Goal: Task Accomplishment & Management: Manage account settings

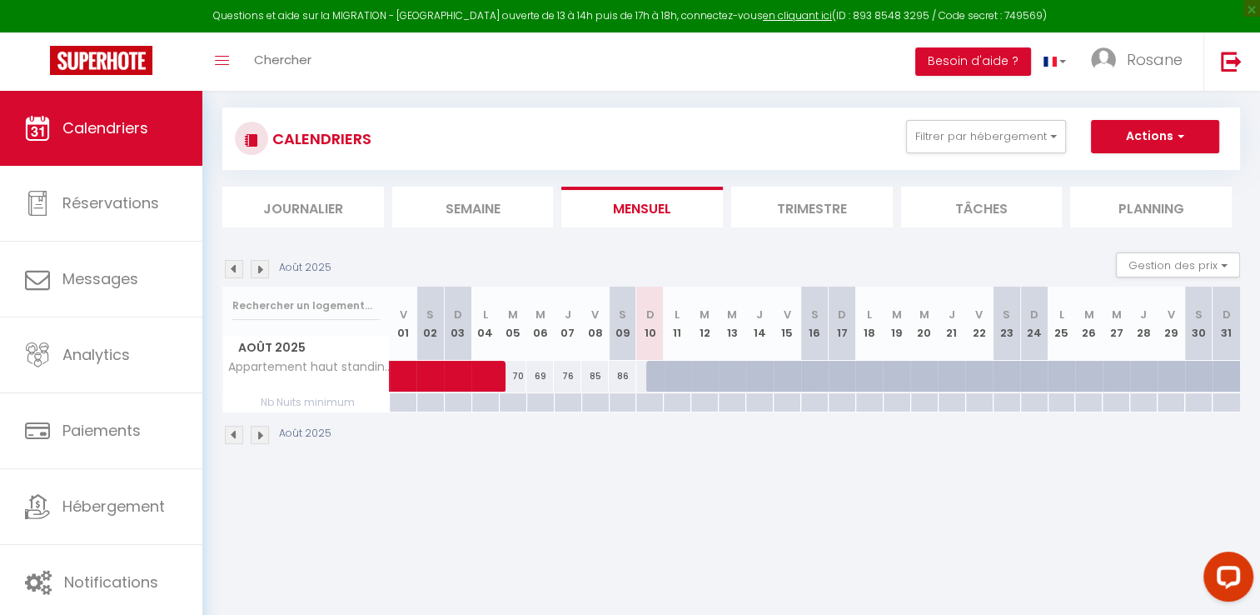
scroll to position [90, 0]
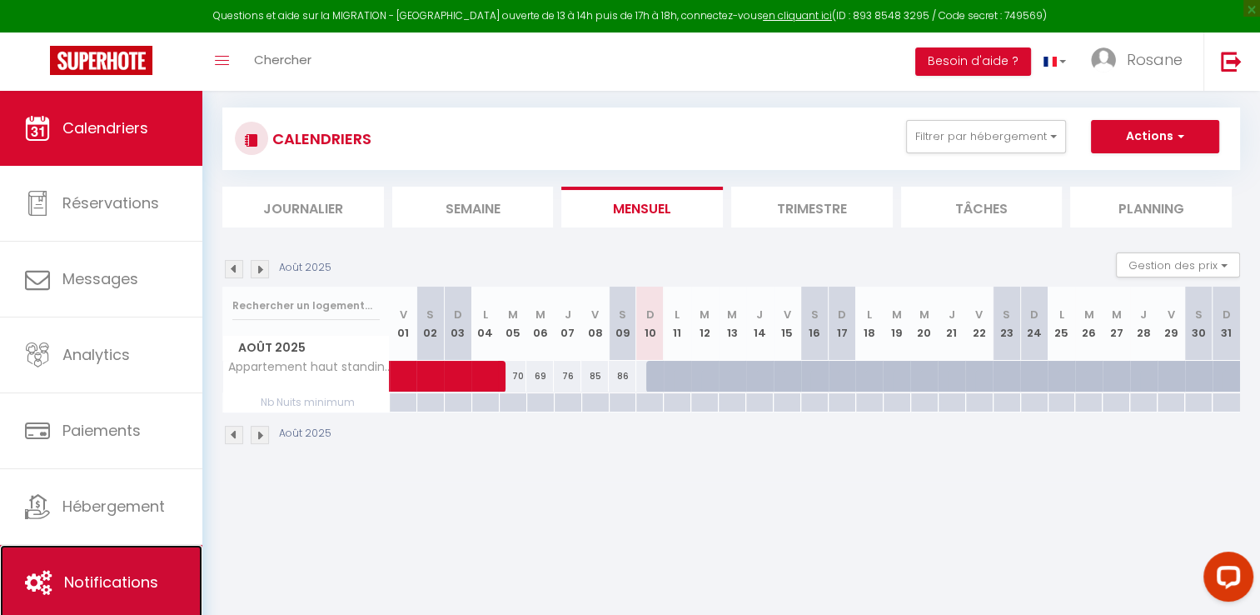
click at [77, 558] on link "Notifications" at bounding box center [101, 582] width 202 height 75
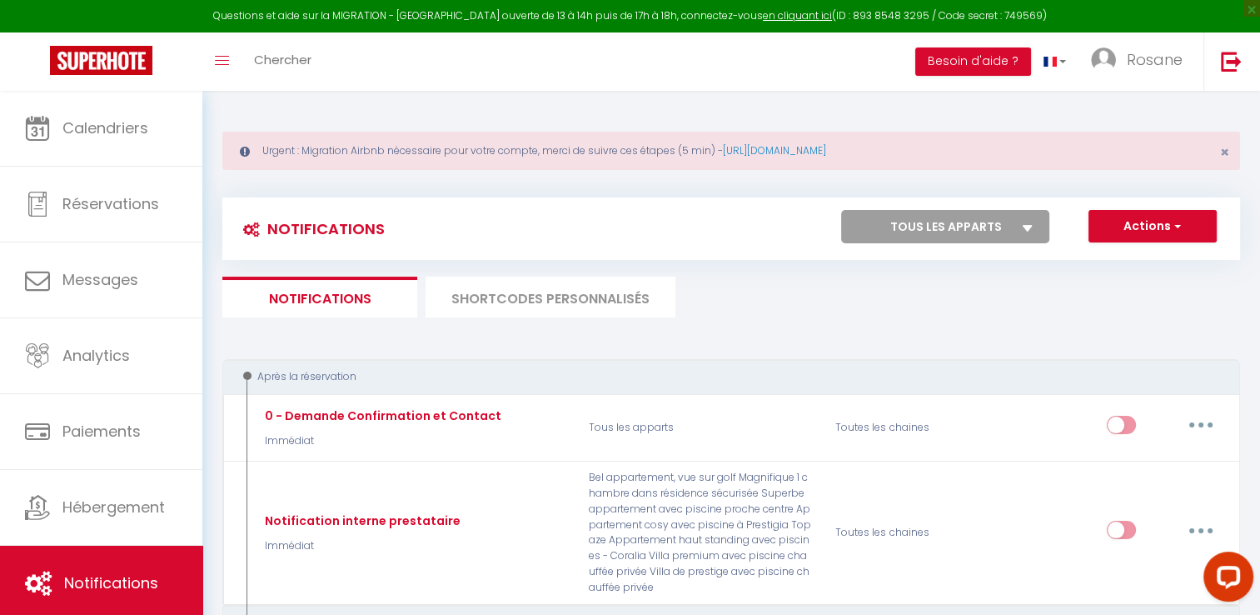
select select
checkbox input "false"
select select
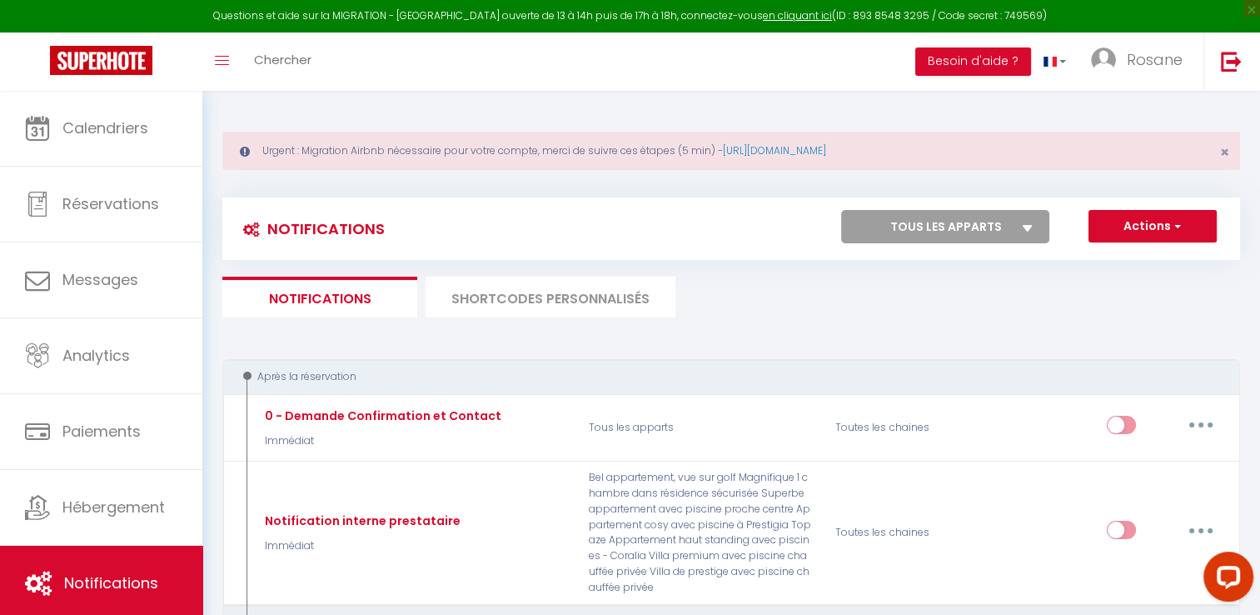
checkbox input "false"
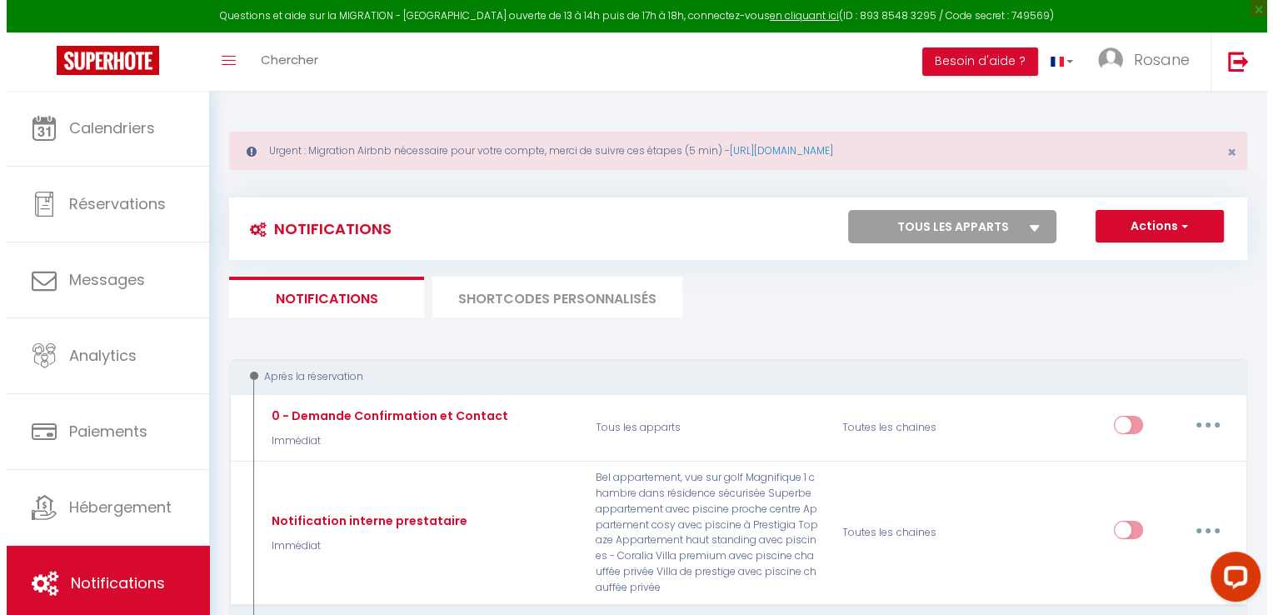
scroll to position [268, 0]
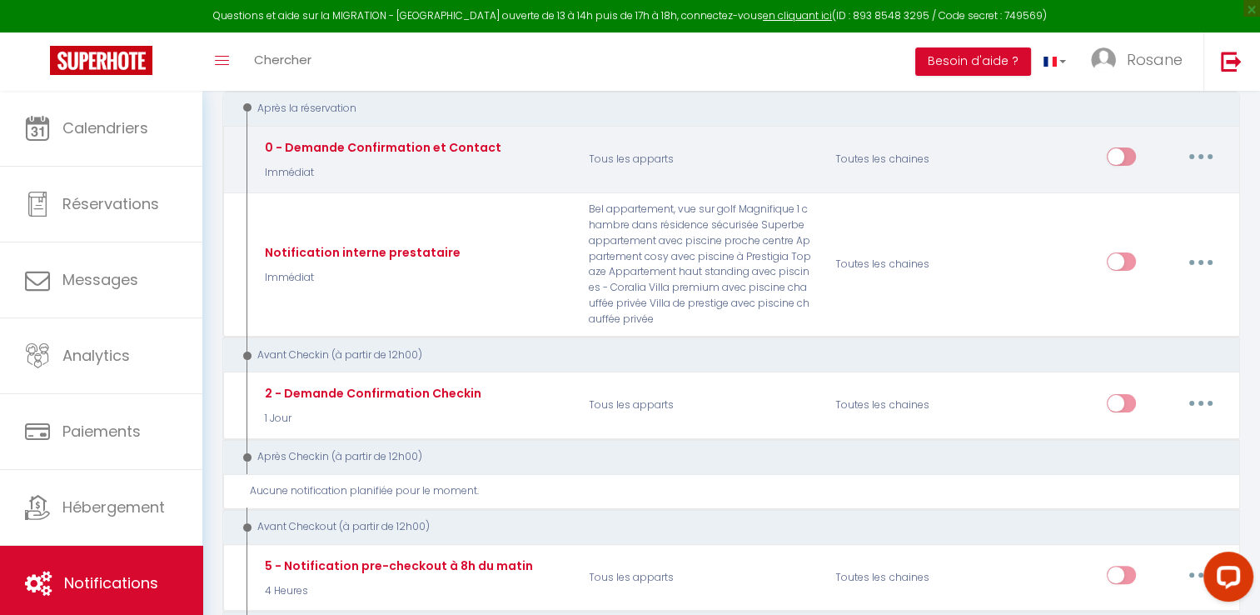
click at [1200, 147] on button "button" at bounding box center [1201, 156] width 47 height 27
click at [1114, 195] on link "Editer" at bounding box center [1157, 195] width 123 height 28
type input "0 - Demande Confirmation et Contact"
select select "Immédiat"
select select "if_booking_is_paid"
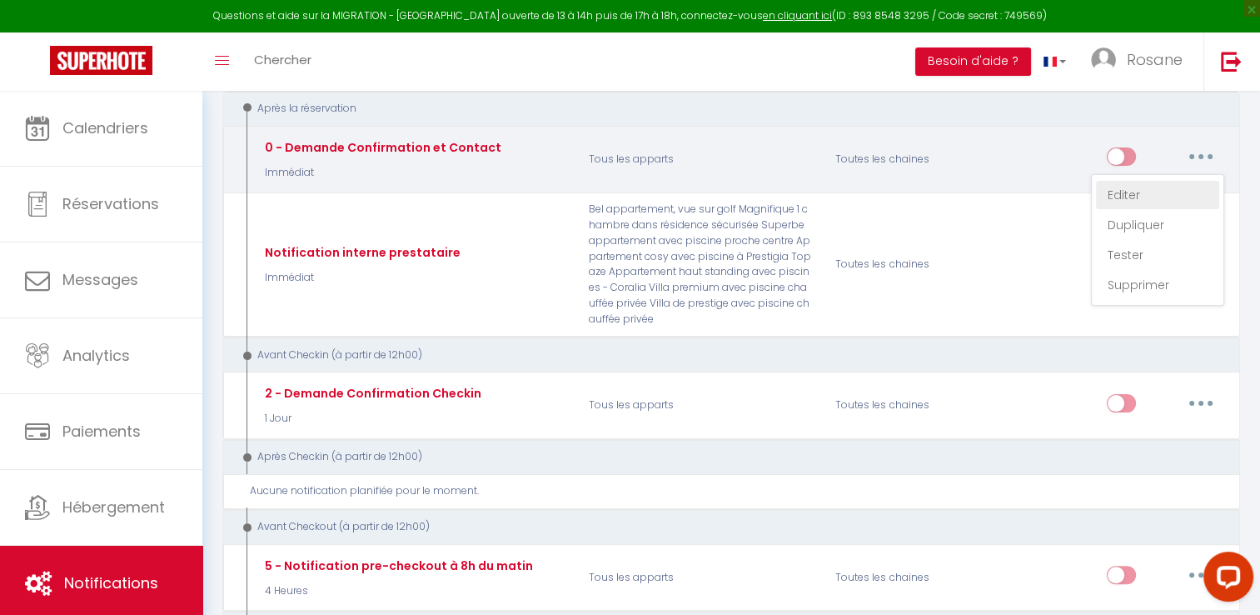
checkbox input "true"
checkbox input "false"
radio input "true"
type input "Merci de confirmer votre réservation - [BOOKING:ID] - [GUEST:FIRST_NAME] [GUEST…"
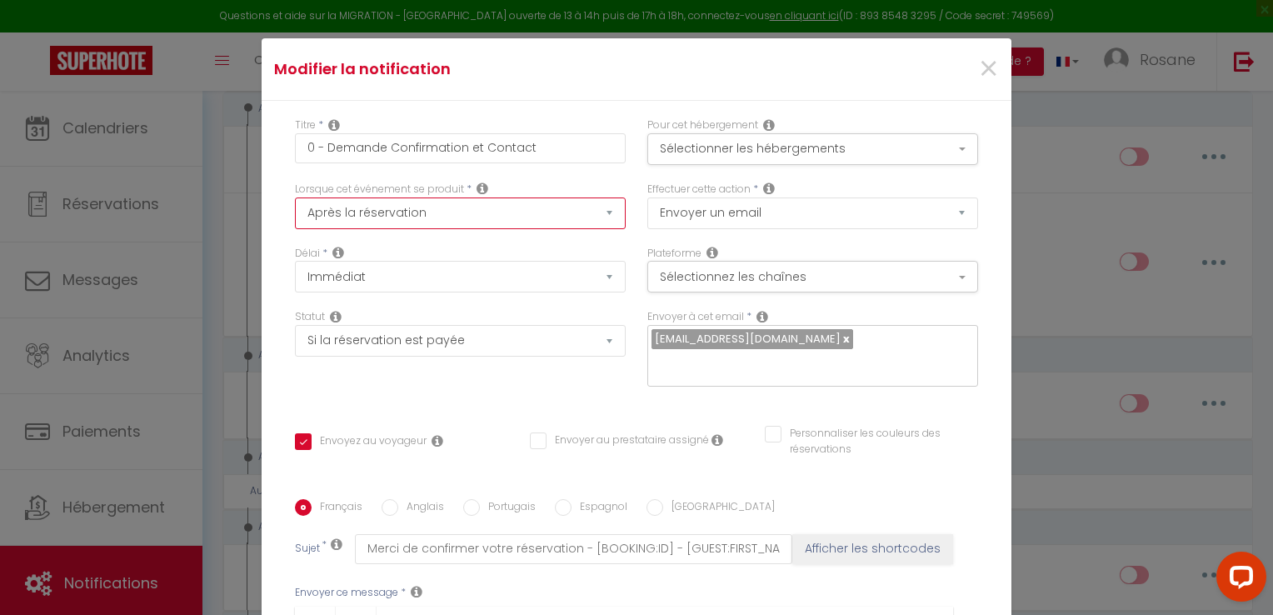
click at [421, 208] on select "Après la réservation Avant Checkin (à partir de 12h00) Après Checkin (à partir …" at bounding box center [460, 213] width 331 height 32
click at [758, 146] on button "Sélectionner les hébergements" at bounding box center [812, 149] width 331 height 32
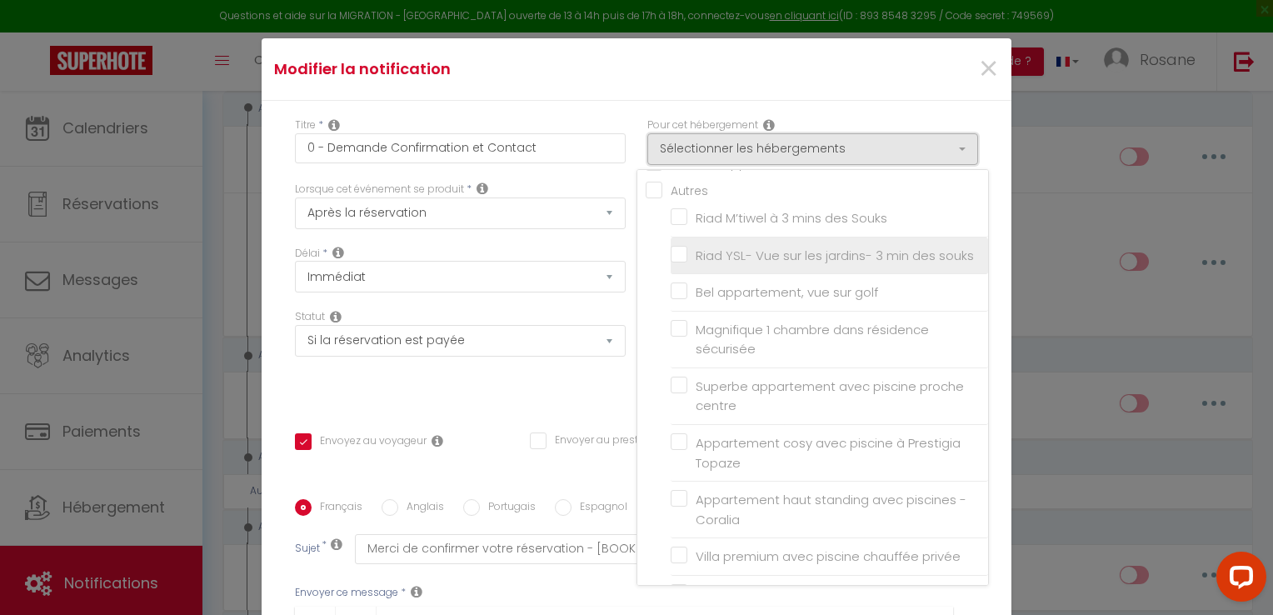
scroll to position [30, 0]
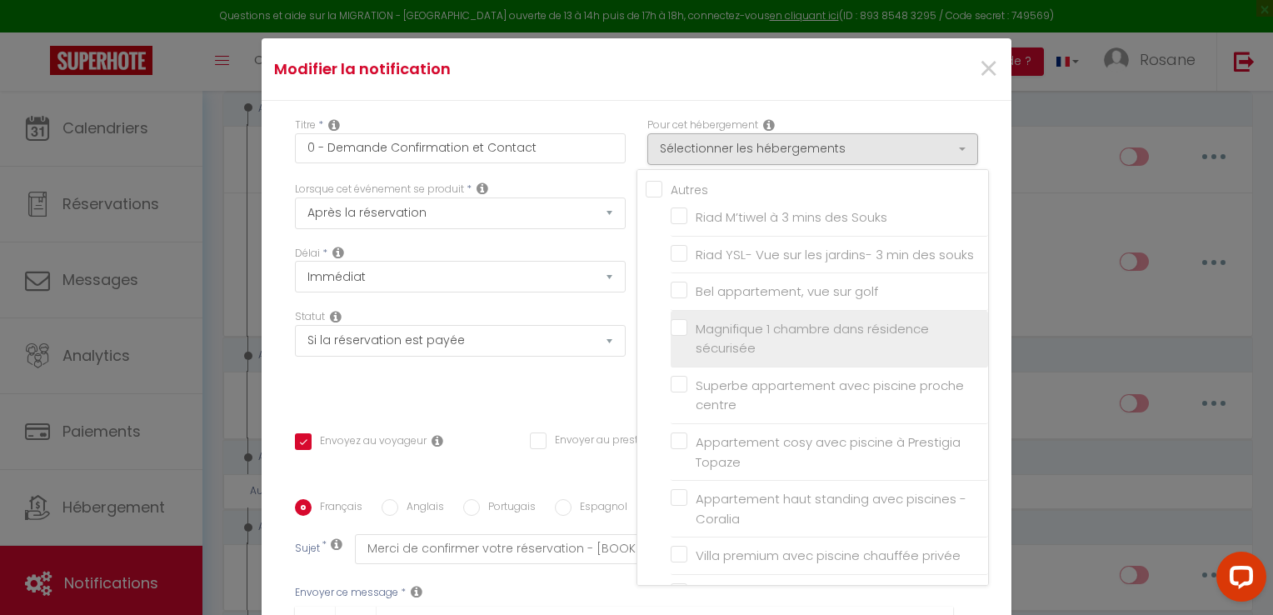
click at [687, 346] on label "Magnifique 1 chambre dans résidence sécurisée" at bounding box center [832, 338] width 290 height 39
click at [670, 346] on input "Magnifique 1 chambre dans résidence sécurisée" at bounding box center [828, 338] width 317 height 17
checkbox input "true"
checkbox input "false"
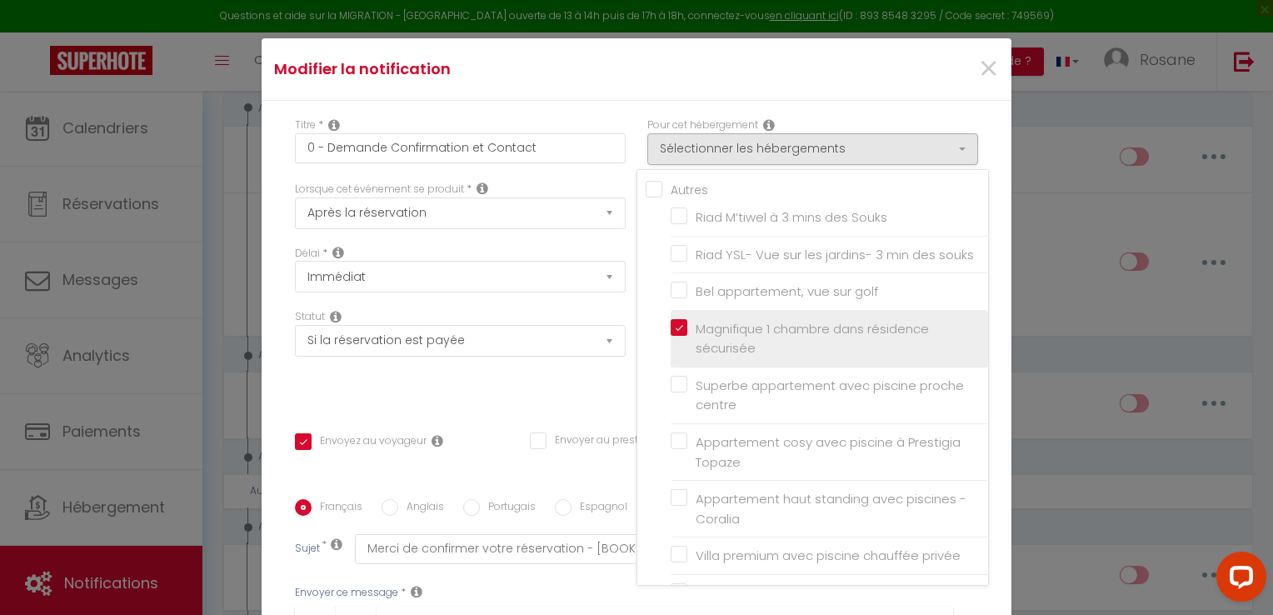
checkbox input "false"
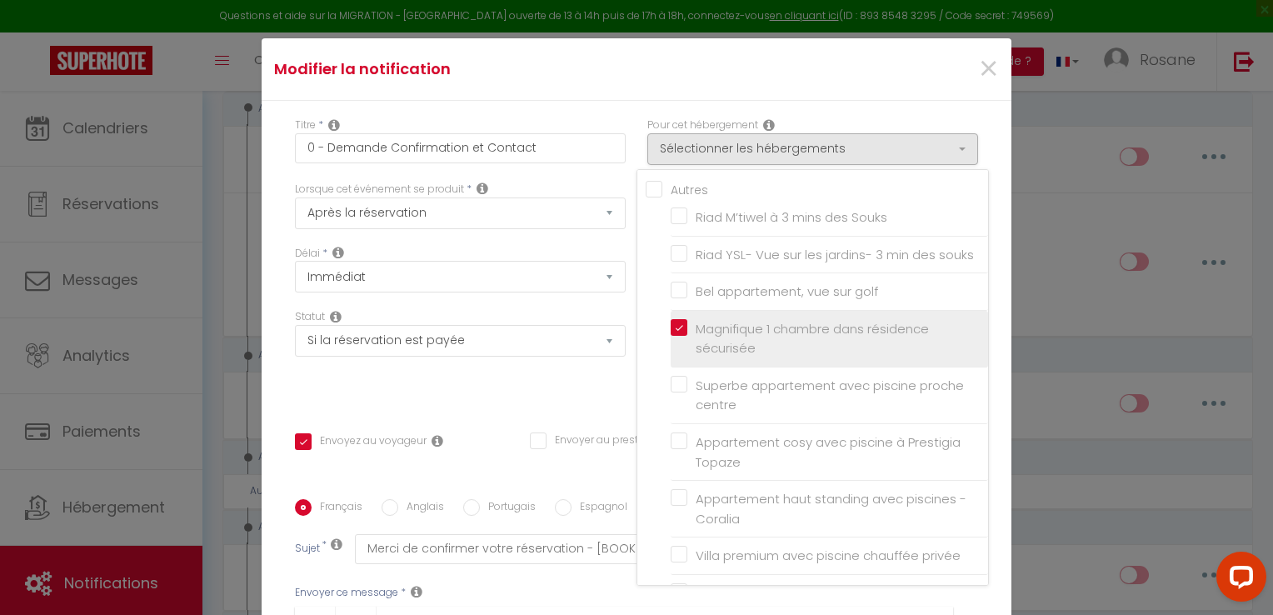
checkbox input "false"
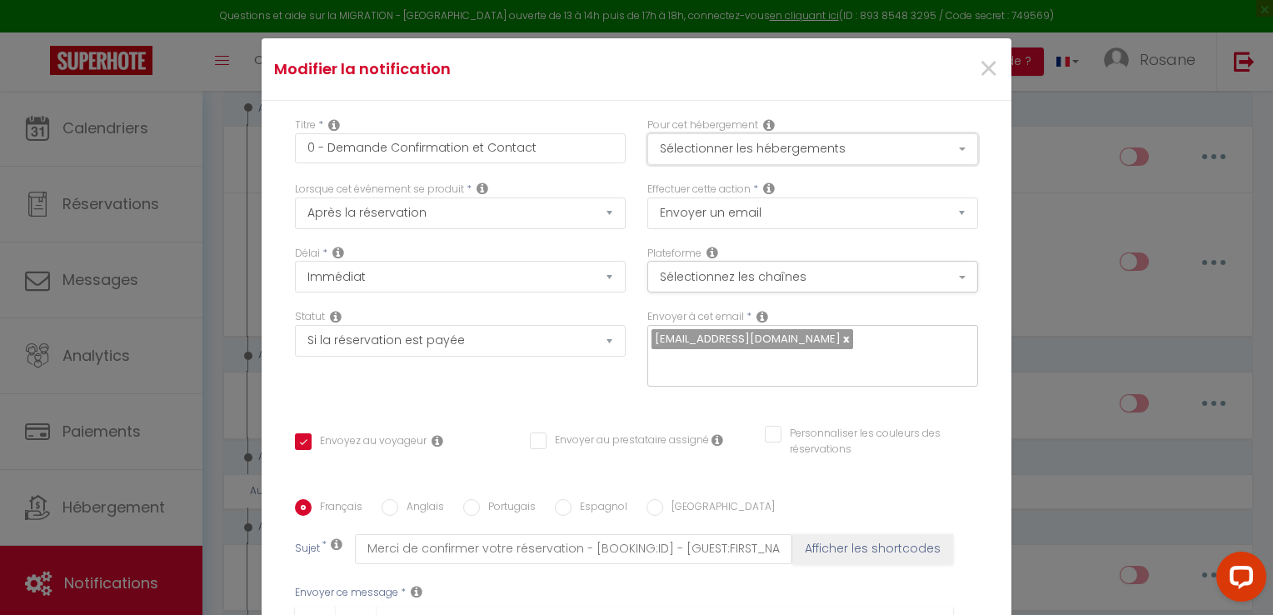
click at [877, 142] on button "Sélectionner les hébergements" at bounding box center [812, 149] width 331 height 32
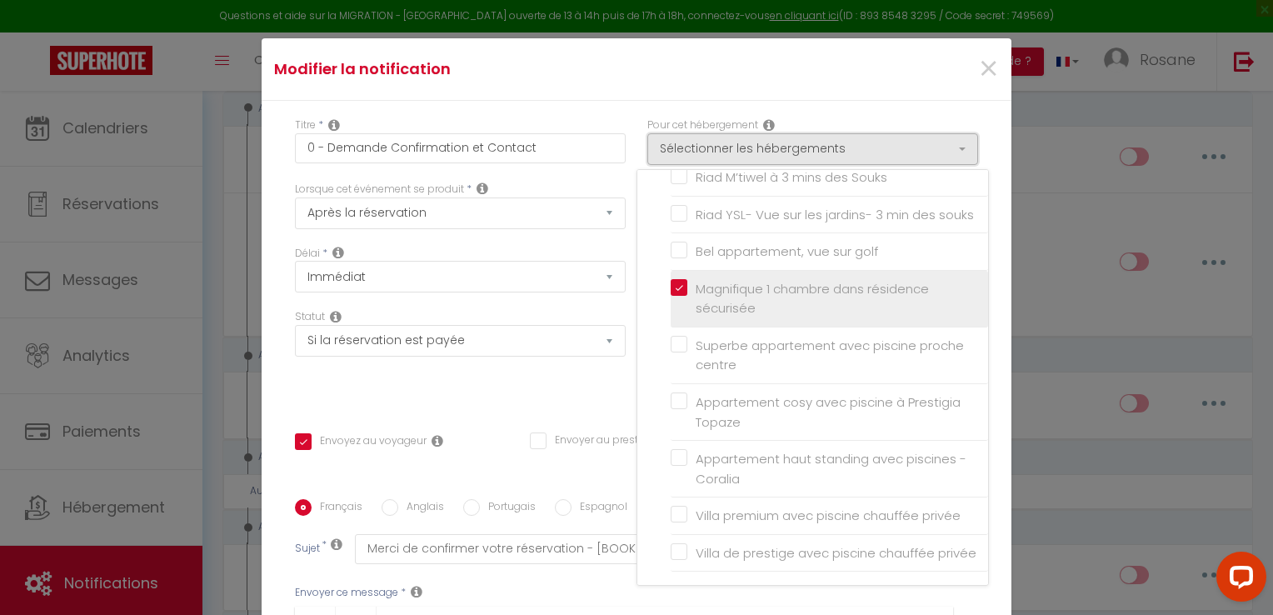
scroll to position [77, 0]
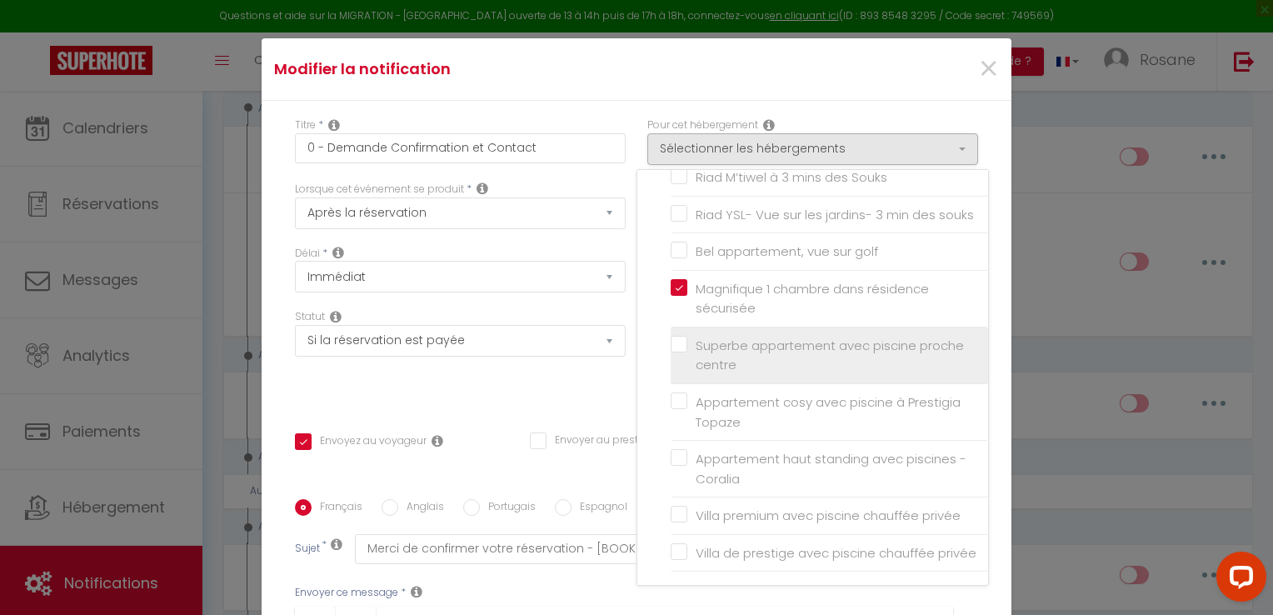
click at [670, 358] on input "Superbe appartement avec piscine proche centre" at bounding box center [828, 354] width 317 height 17
checkbox input "true"
checkbox input "false"
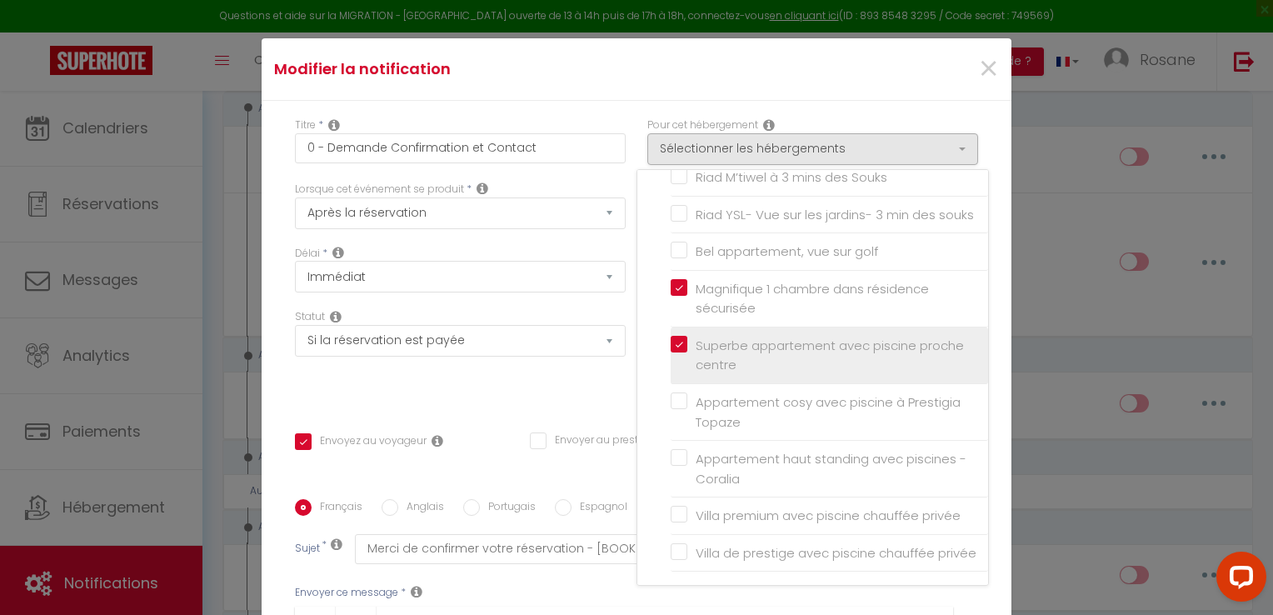
checkbox input "false"
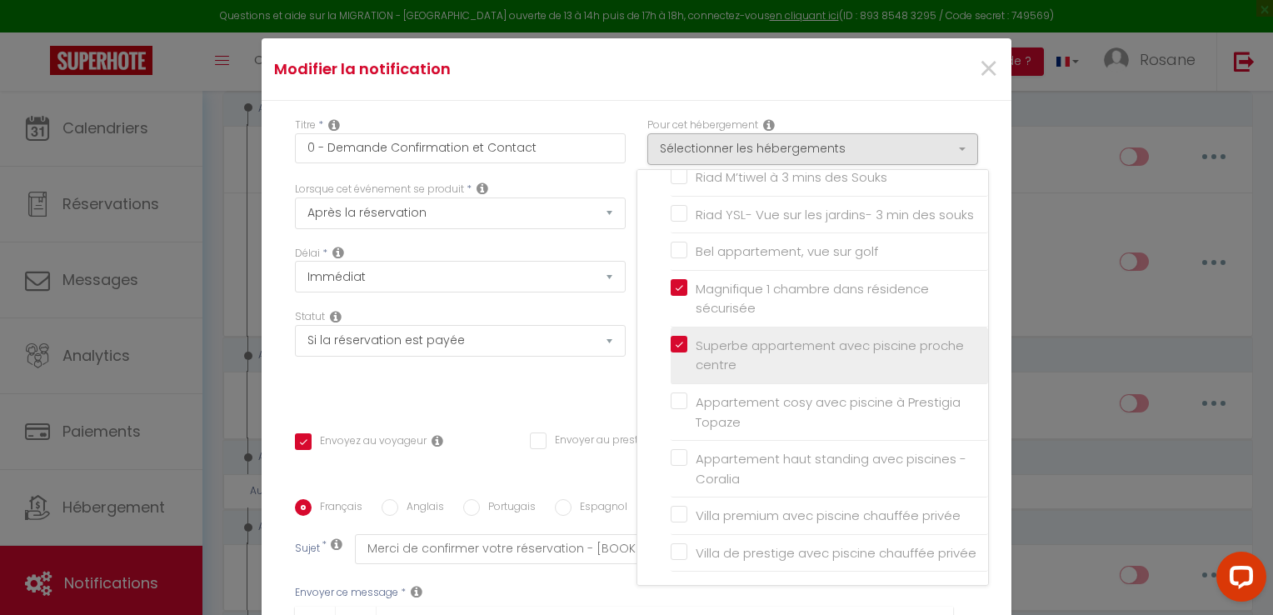
checkbox input "false"
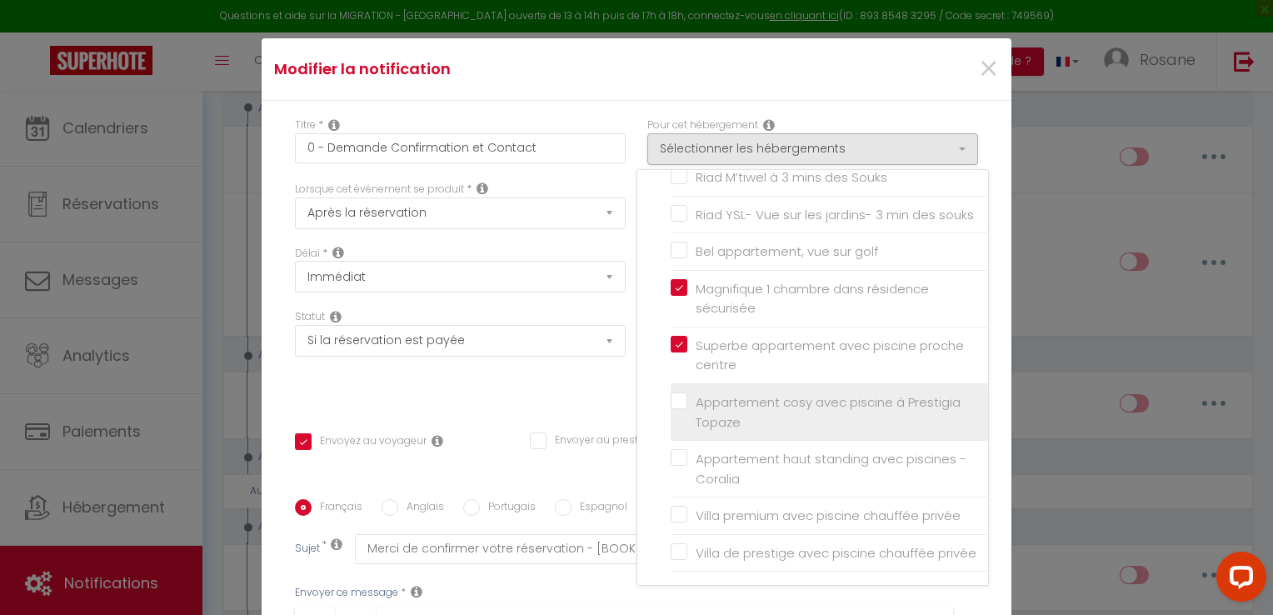
click at [670, 414] on input "Appartement cosy avec piscine à Prestigia Topaze" at bounding box center [828, 412] width 317 height 17
checkbox input "true"
checkbox input "false"
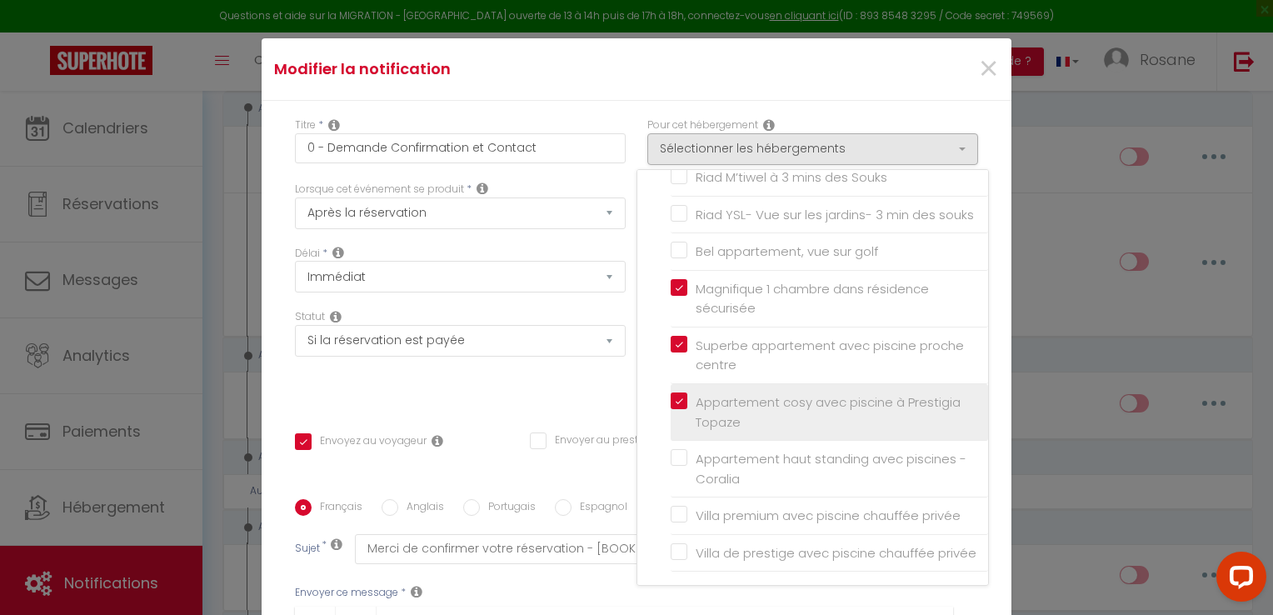
checkbox input "false"
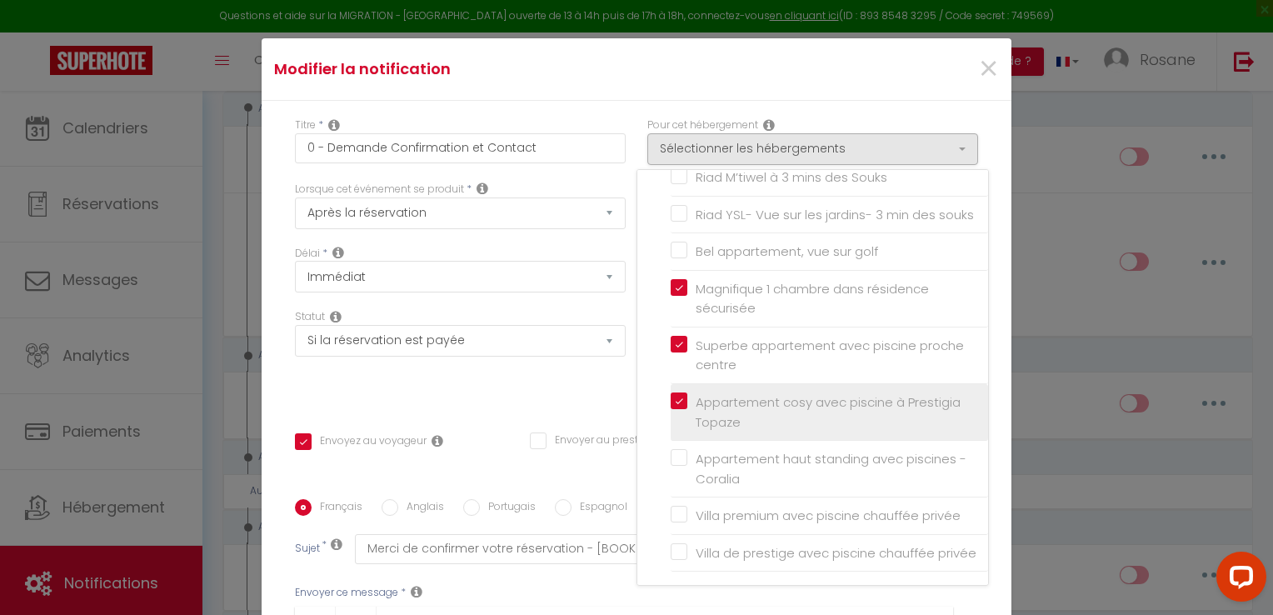
checkbox input "false"
click at [687, 449] on label "Appartement haut standing avec piscines - Coralia" at bounding box center [832, 468] width 290 height 39
click at [670, 461] on input "Appartement haut standing avec piscines - Coralia" at bounding box center [828, 469] width 317 height 17
checkbox input "true"
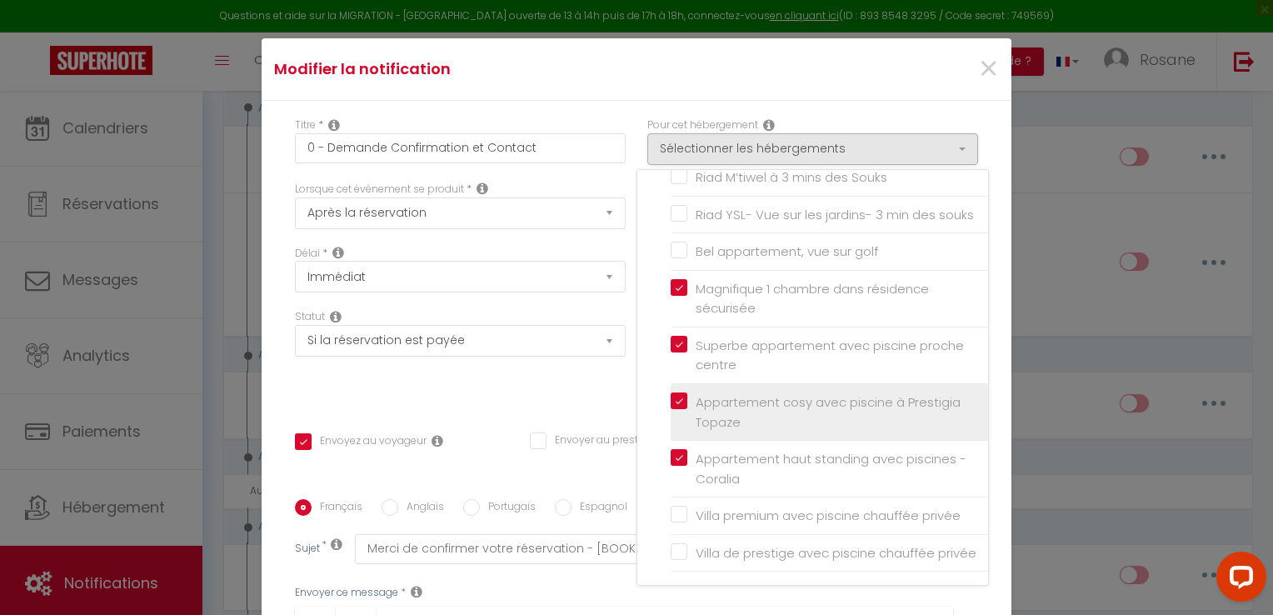
checkbox input "true"
checkbox input "false"
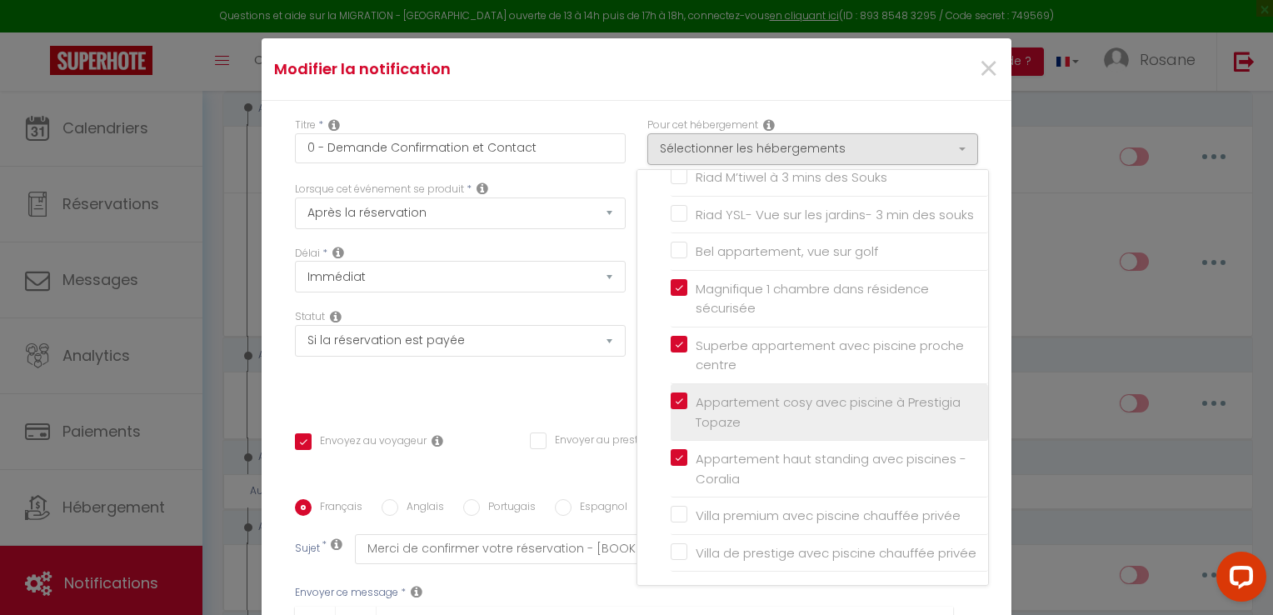
checkbox input "false"
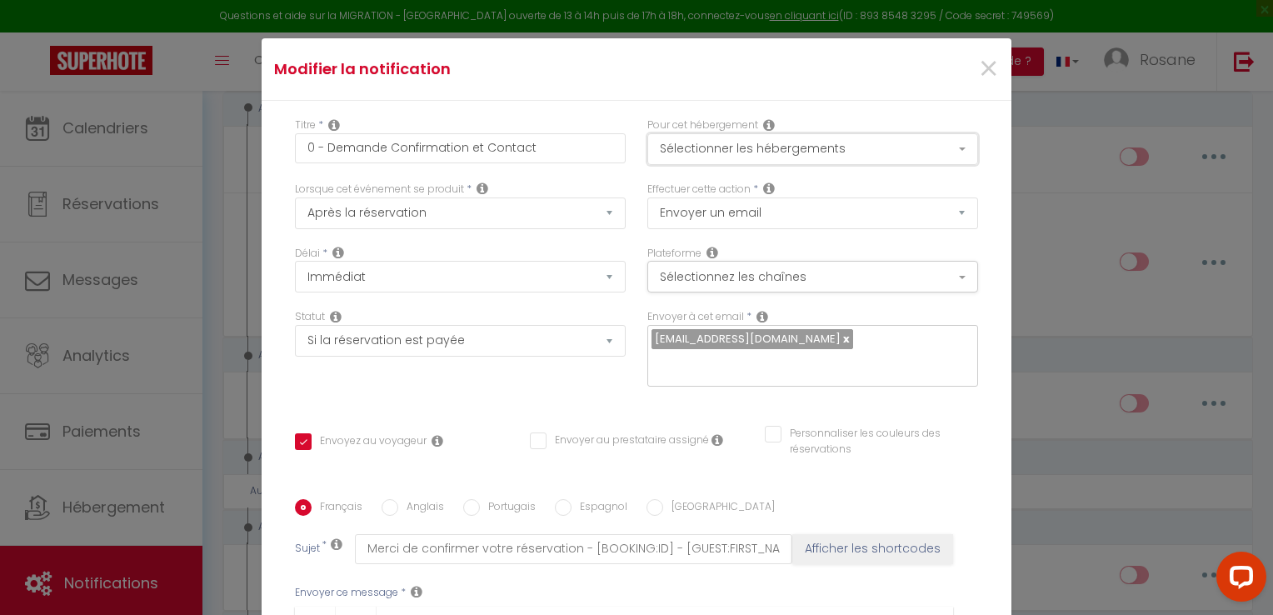
click at [743, 152] on button "Sélectionner les hébergements" at bounding box center [812, 149] width 331 height 32
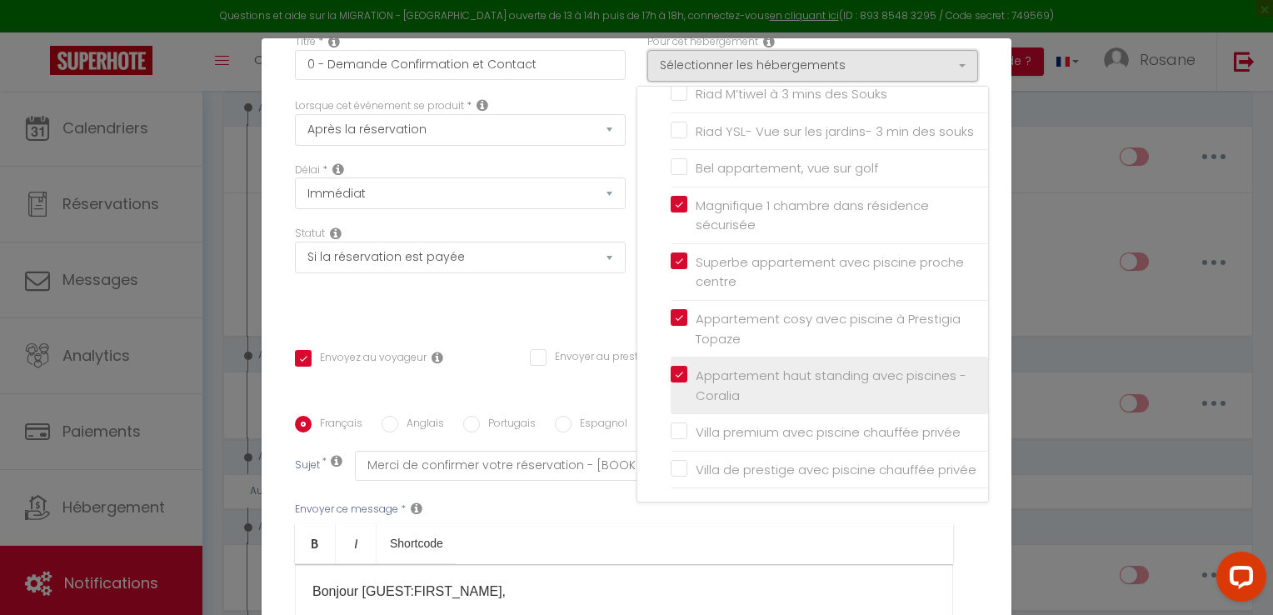
scroll to position [87, 0]
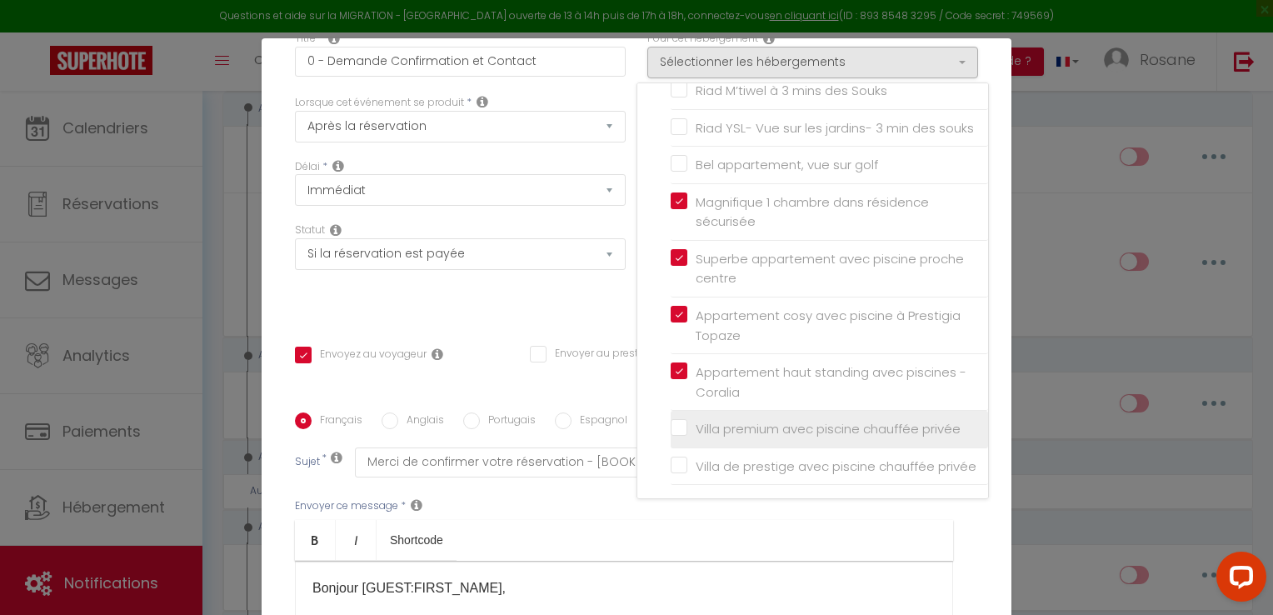
click at [670, 421] on input "Villa premium avec piscine chauffée privée" at bounding box center [828, 429] width 317 height 17
checkbox input "true"
checkbox input "false"
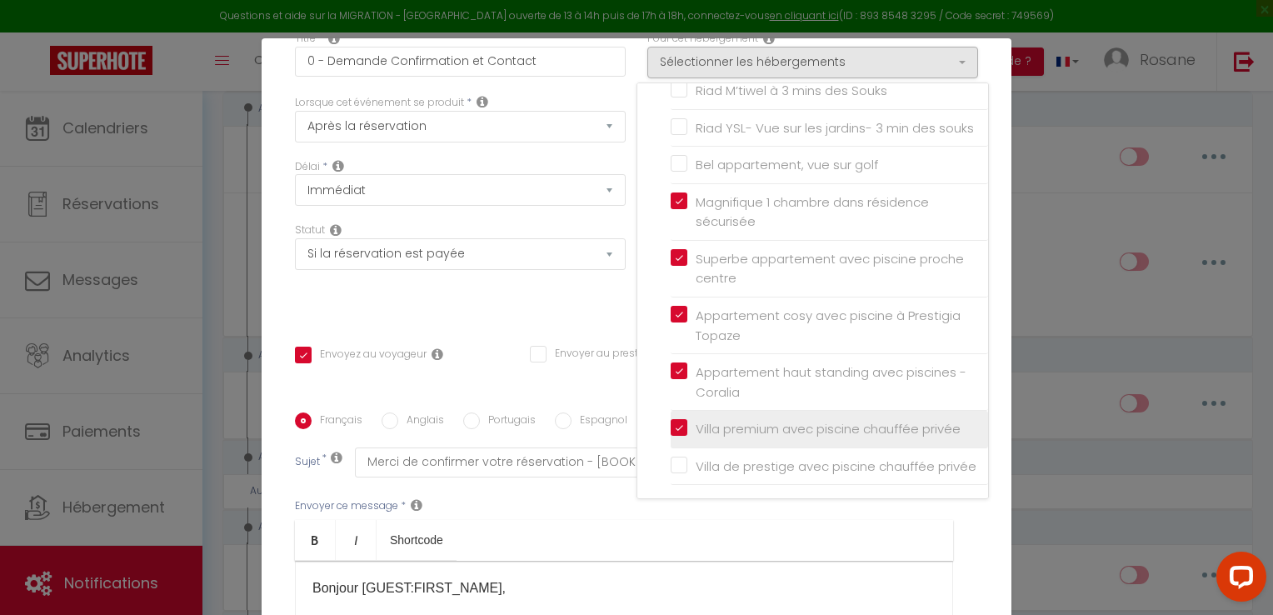
checkbox input "false"
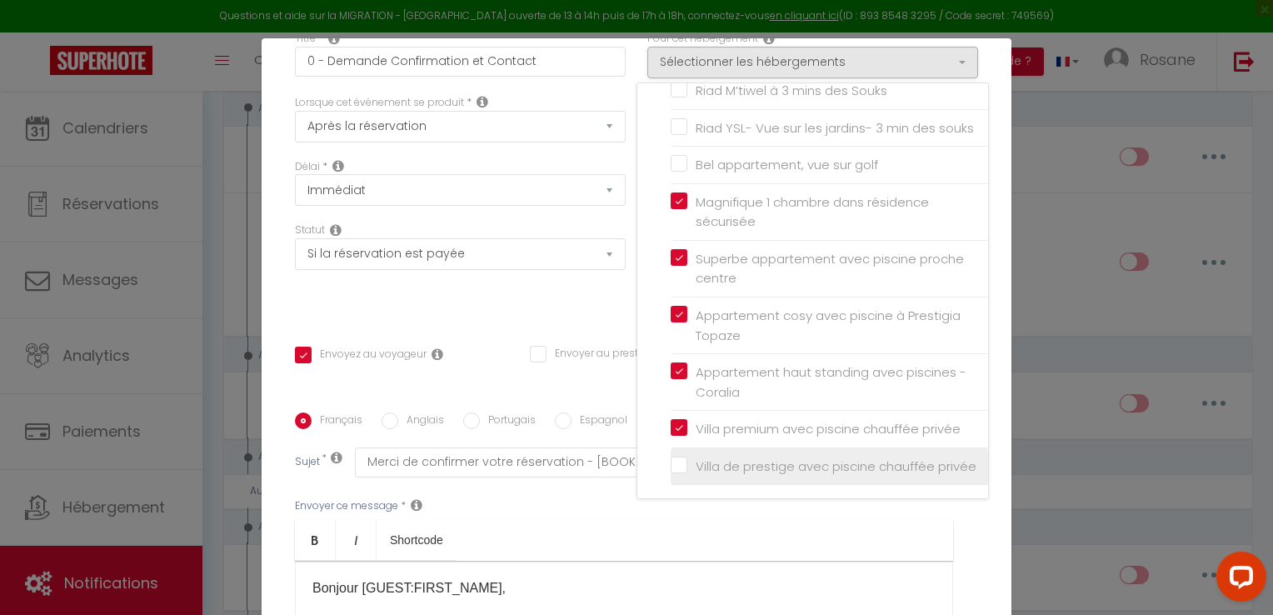
click at [670, 458] on input "Villa de prestige avec piscine chauffée privée" at bounding box center [828, 466] width 317 height 17
checkbox input "true"
checkbox input "false"
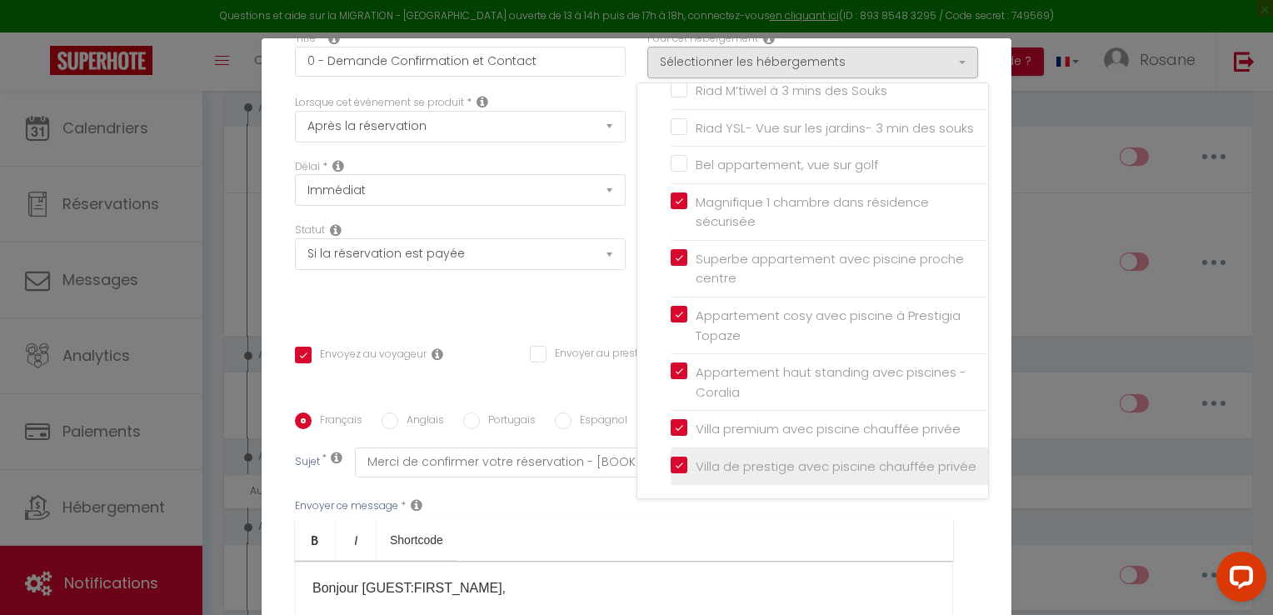
checkbox input "false"
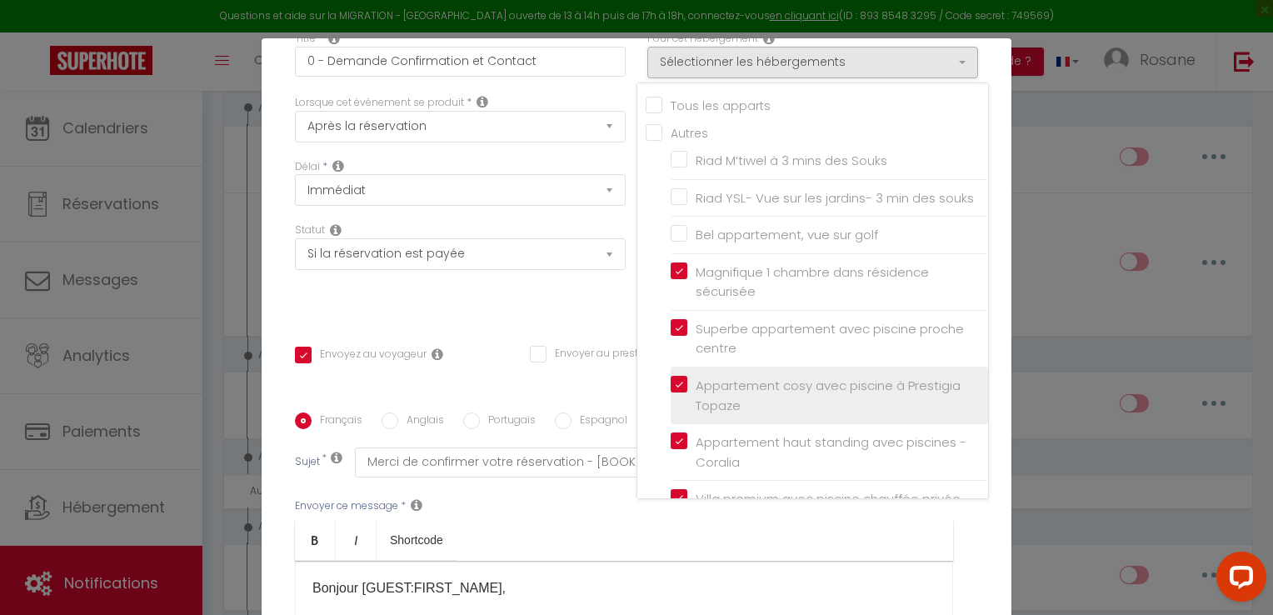
scroll to position [0, 0]
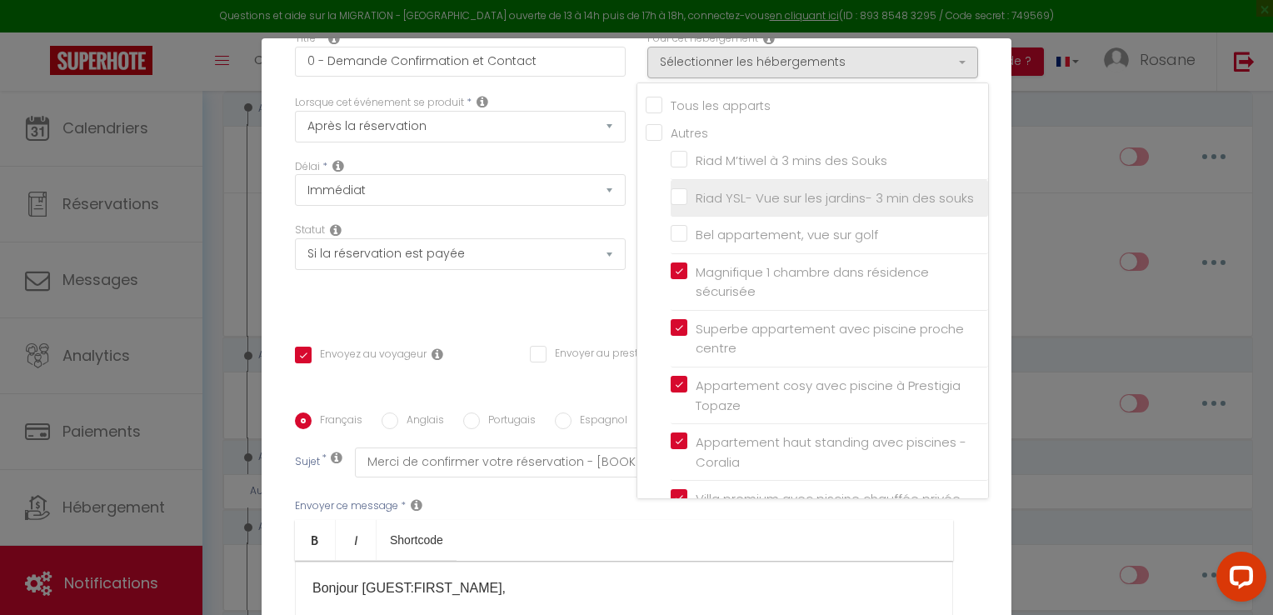
click at [687, 188] on label "Riad YSL- Vue sur les jardins- 3 min des souks" at bounding box center [830, 198] width 287 height 20
click at [673, 189] on input "Riad YSL- Vue sur les jardins- 3 min des souks" at bounding box center [828, 197] width 317 height 17
checkbox input "true"
checkbox input "false"
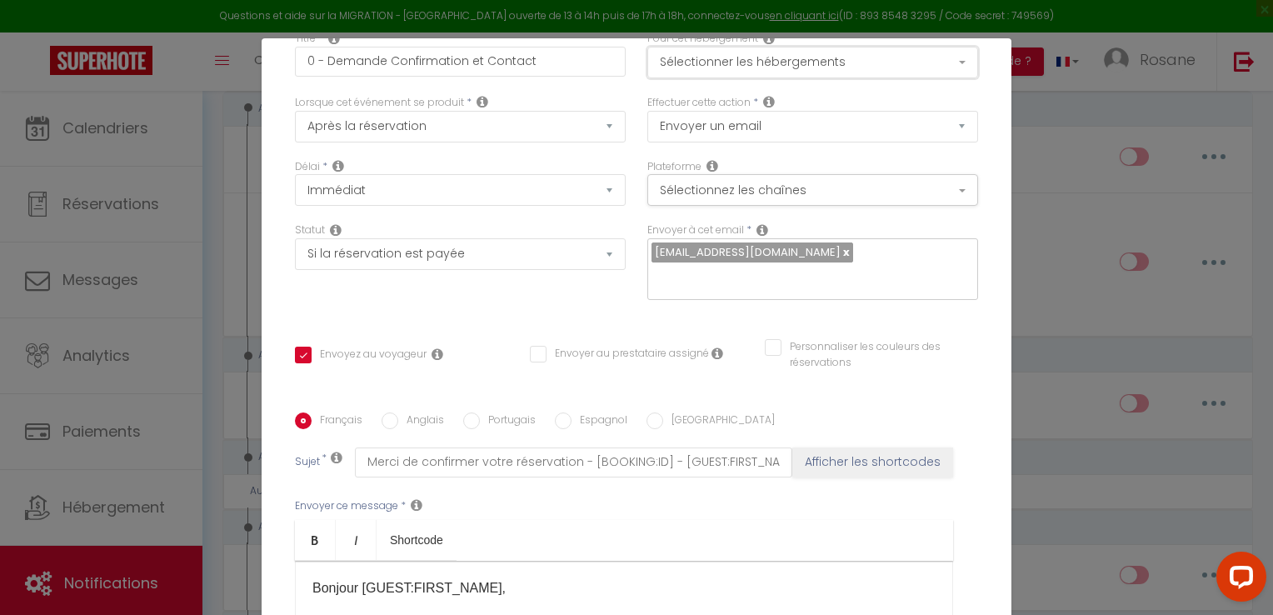
click at [759, 62] on button "Sélectionner les hébergements" at bounding box center [812, 63] width 331 height 32
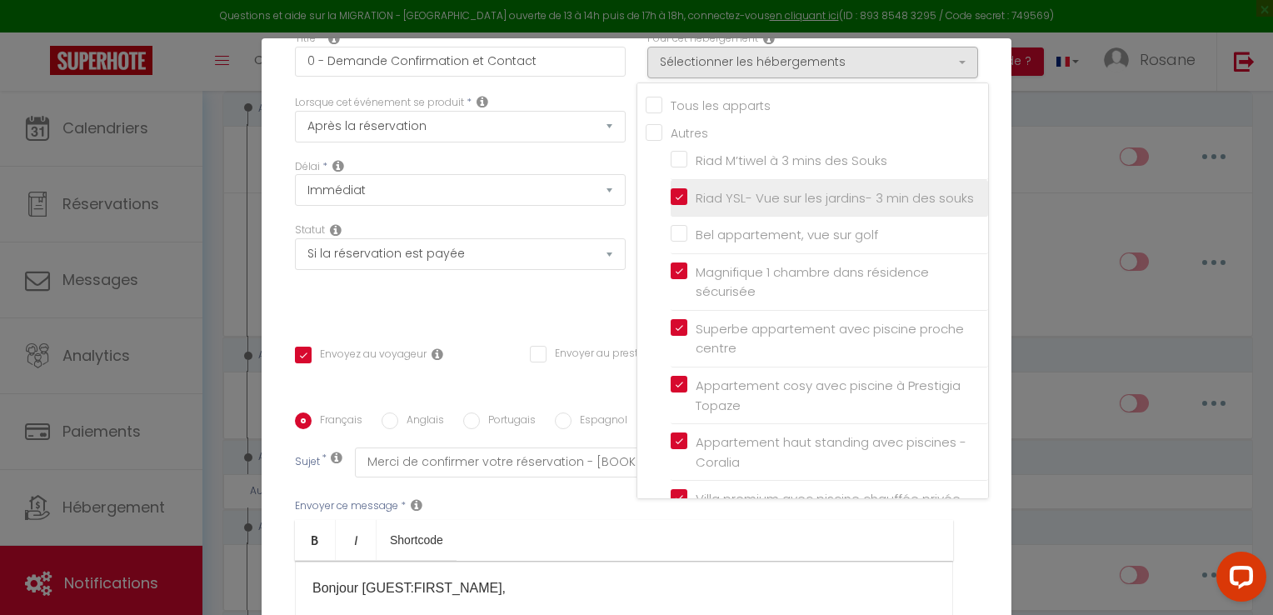
click at [687, 192] on label "Riad YSL- Vue sur les jardins- 3 min des souks" at bounding box center [830, 198] width 287 height 20
click at [670, 192] on input "Riad YSL- Vue sur les jardins- 3 min des souks" at bounding box center [828, 197] width 317 height 17
checkbox input "true"
checkbox input "false"
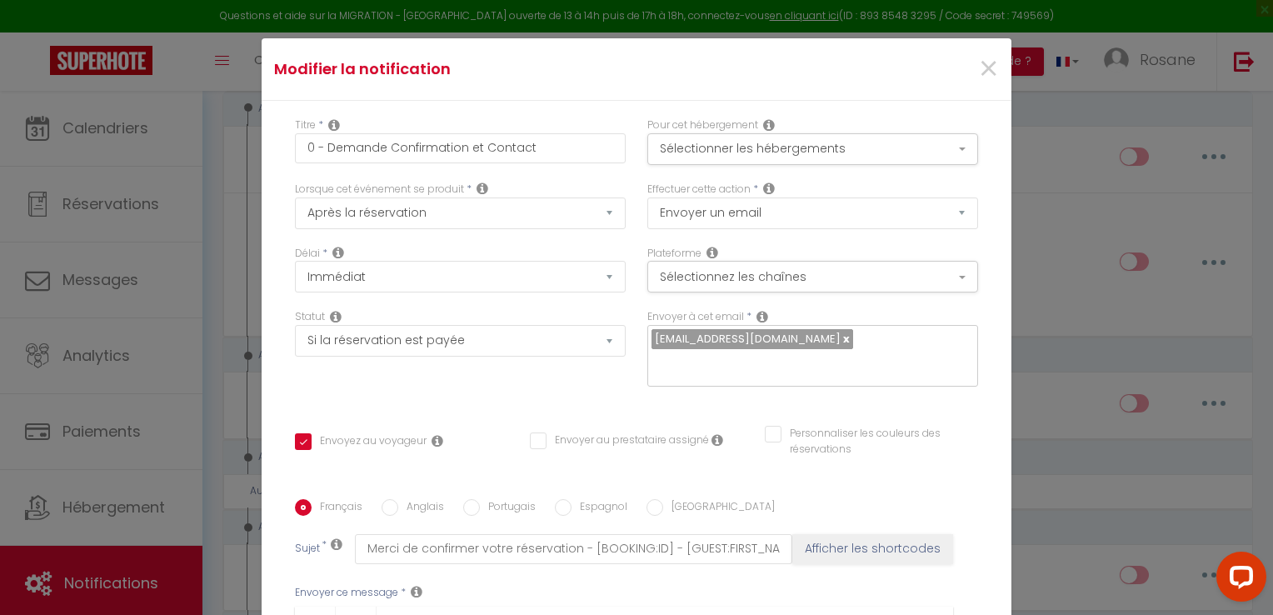
scroll to position [2, 0]
click at [978, 65] on span "×" at bounding box center [988, 67] width 21 height 50
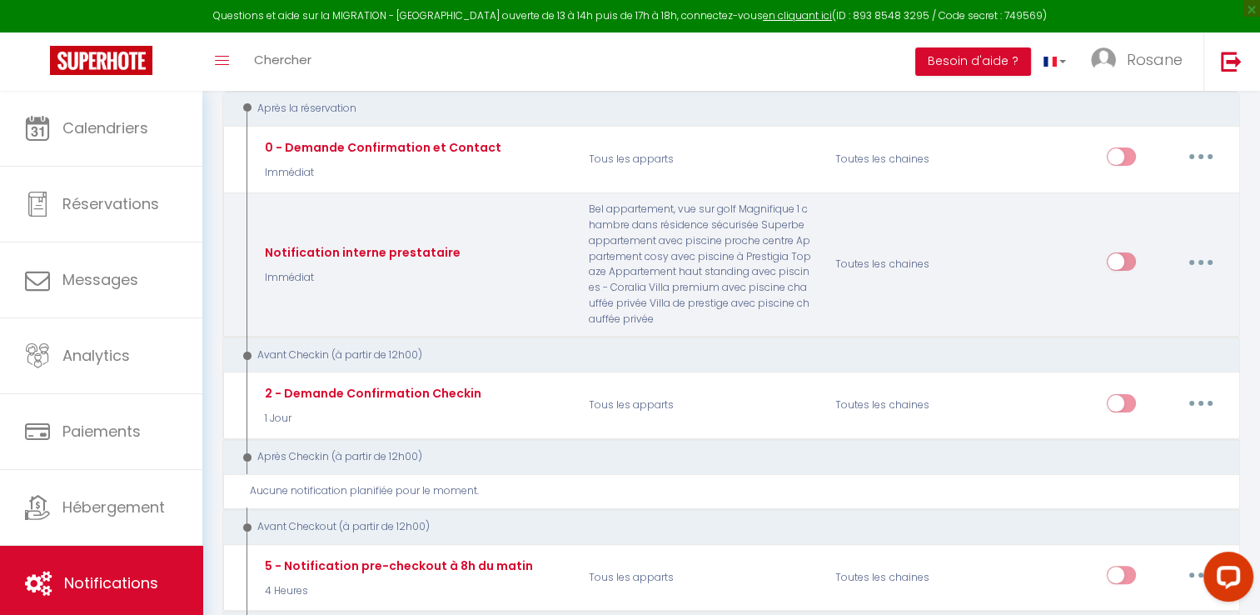
click at [1203, 259] on button "button" at bounding box center [1201, 261] width 47 height 27
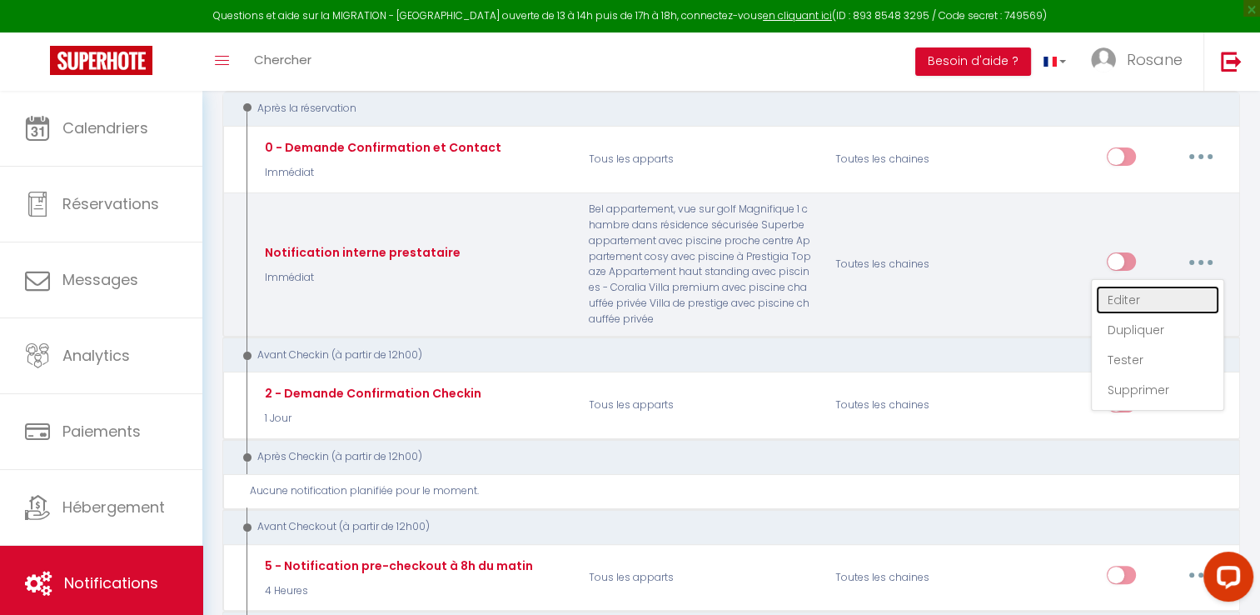
click at [1132, 298] on link "Editer" at bounding box center [1157, 300] width 123 height 28
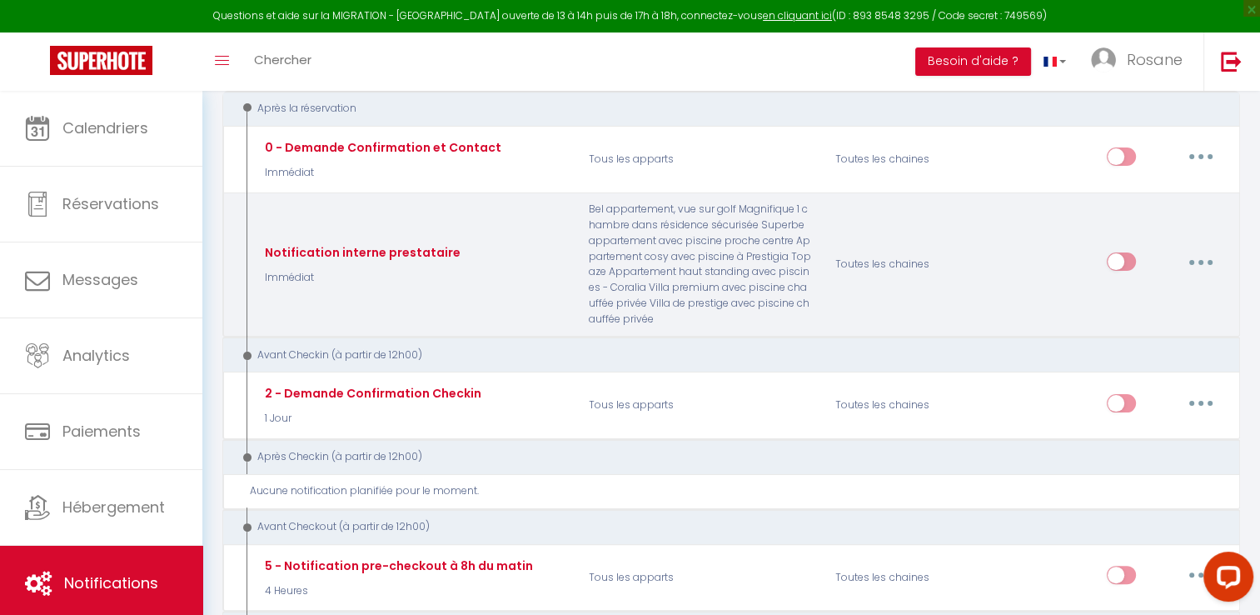
type input "Notification interne prestataire"
select select
checkbox input "false"
checkbox input "true"
checkbox input "false"
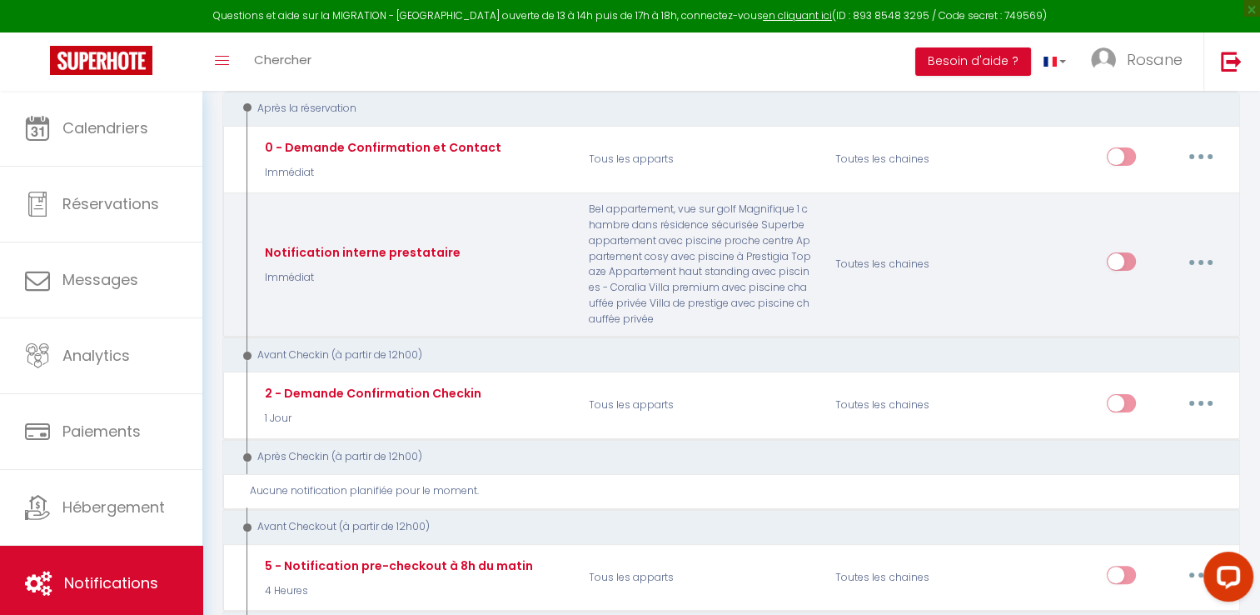
type input "Nouvelle réservation - [RENTAL:NAME] - [GUEST:NAME] - [CHECKING:DD-MM-YYYY] au …"
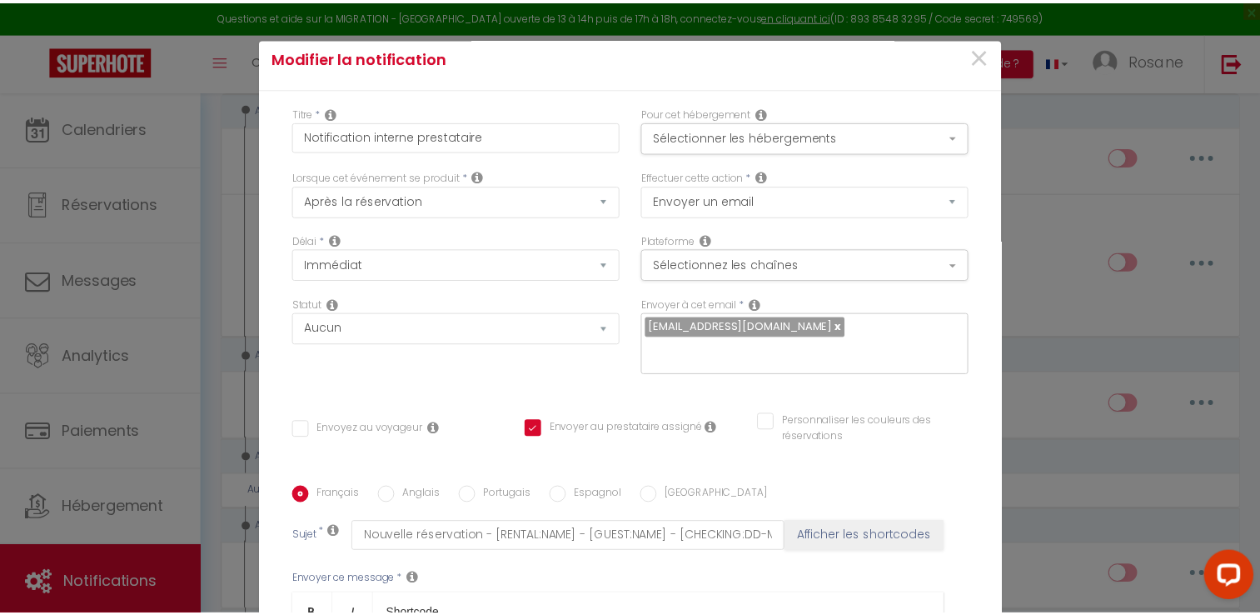
scroll to position [0, 0]
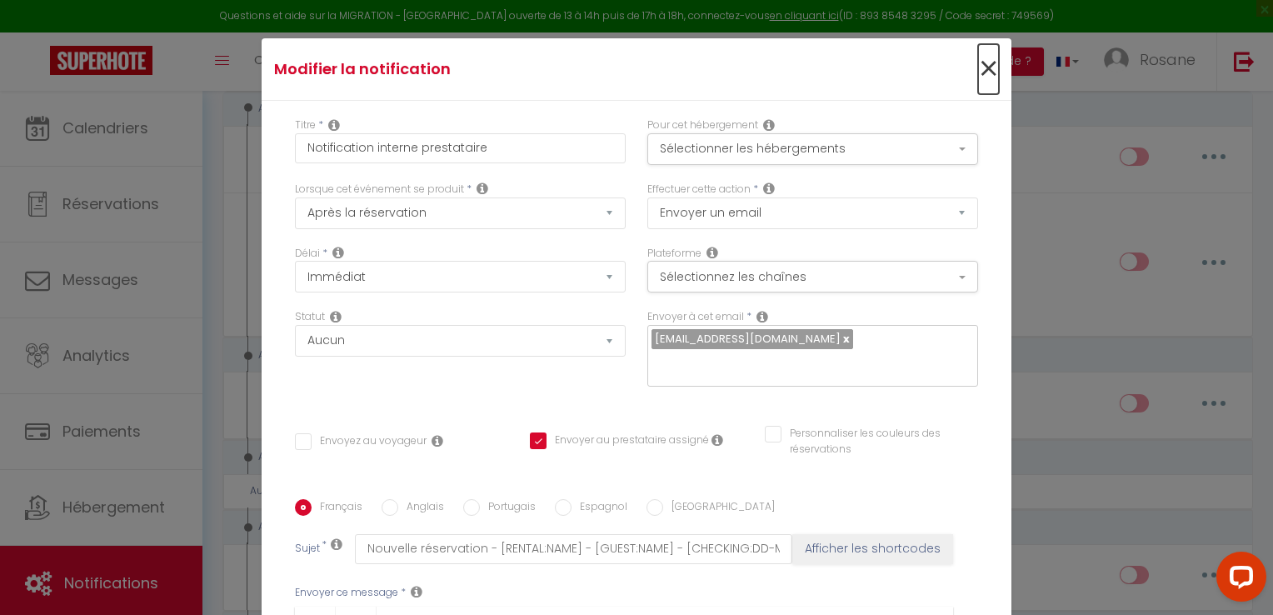
click at [978, 66] on span "×" at bounding box center [988, 69] width 21 height 50
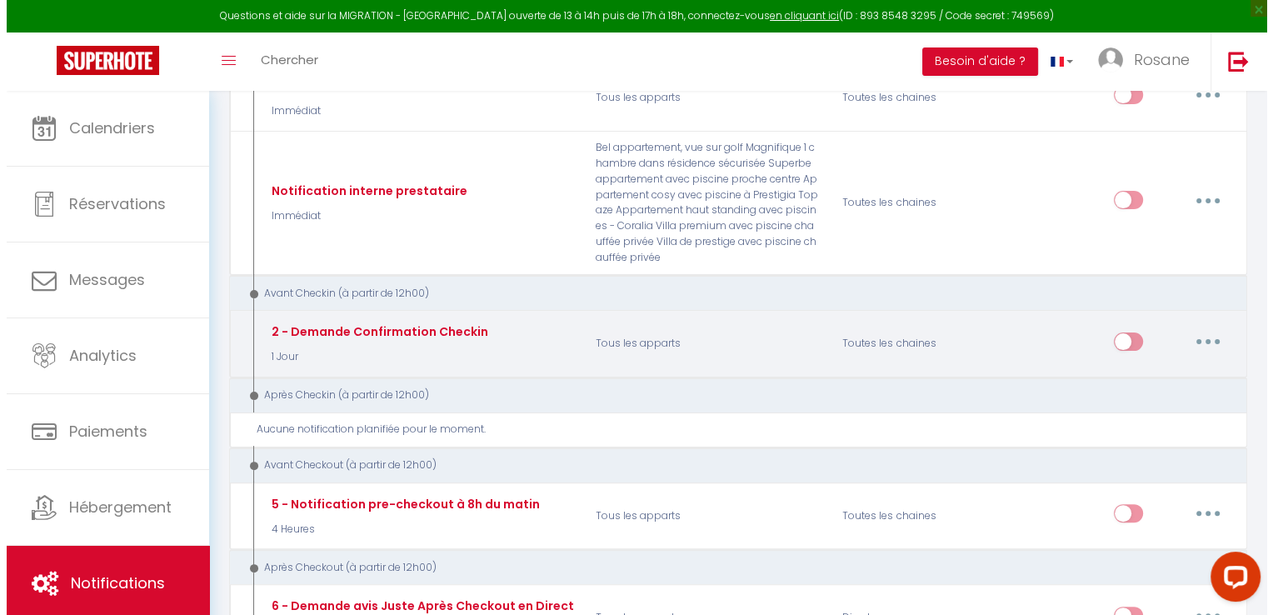
scroll to position [331, 0]
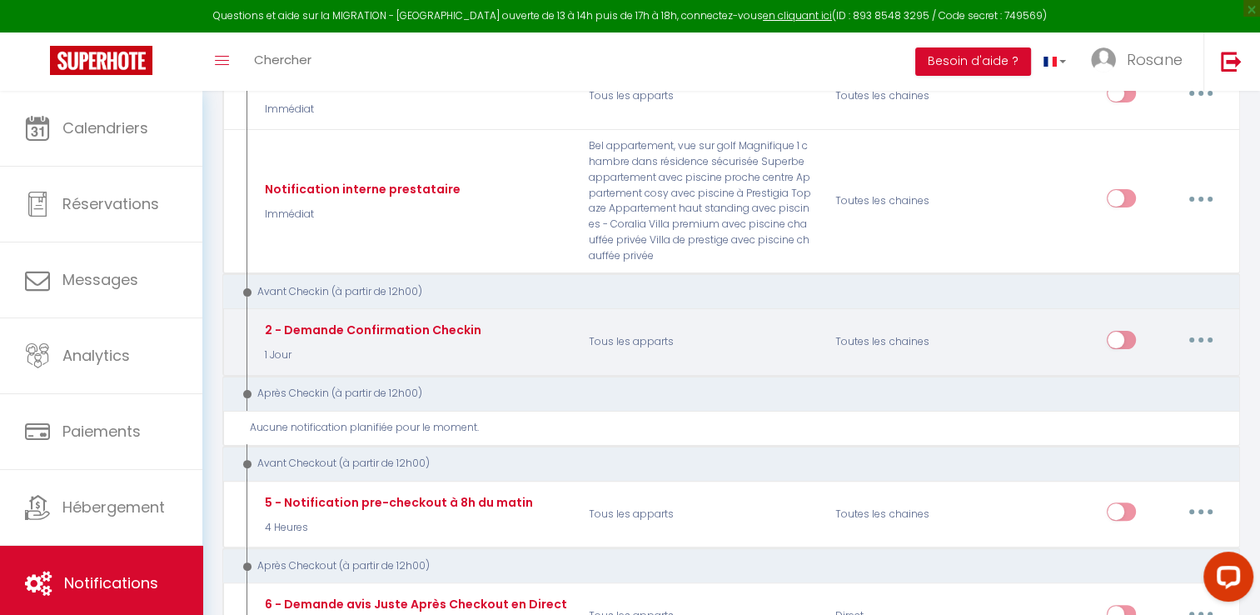
click at [521, 395] on div "Après Checkin (à partir de 12h00)" at bounding box center [721, 394] width 967 height 16
click at [1199, 340] on button "button" at bounding box center [1201, 339] width 47 height 27
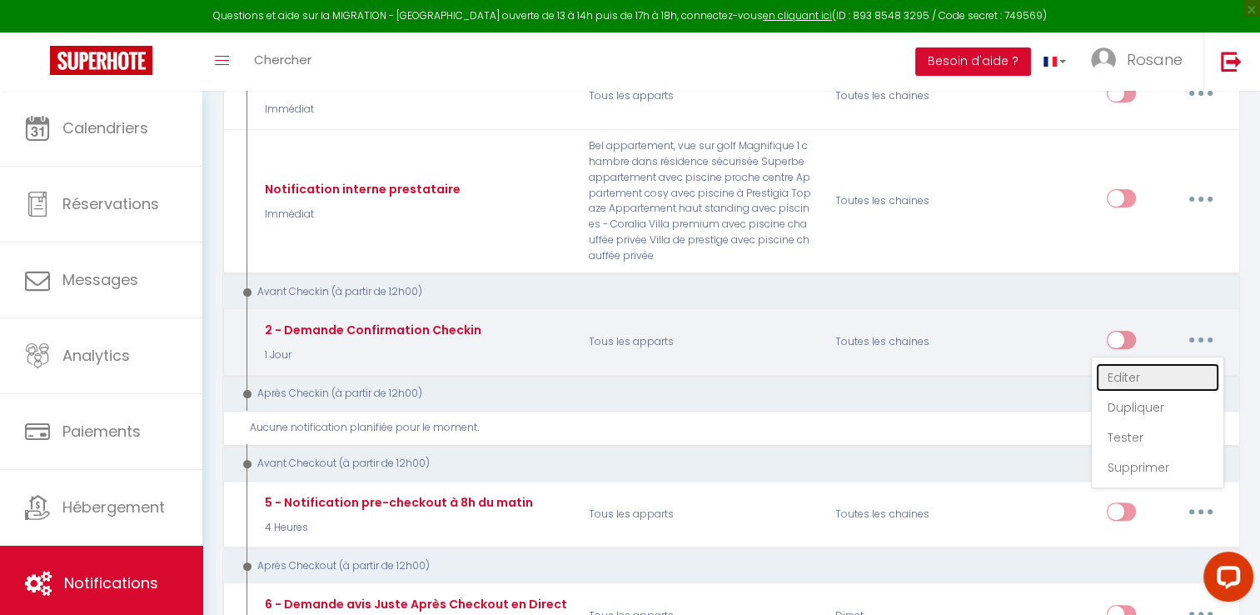
click at [1136, 371] on link "Editer" at bounding box center [1157, 377] width 123 height 28
type input "2 - Demande Confirmation Checkin"
select select "1 Jour"
select select "if_booking_is_paid"
checkbox input "true"
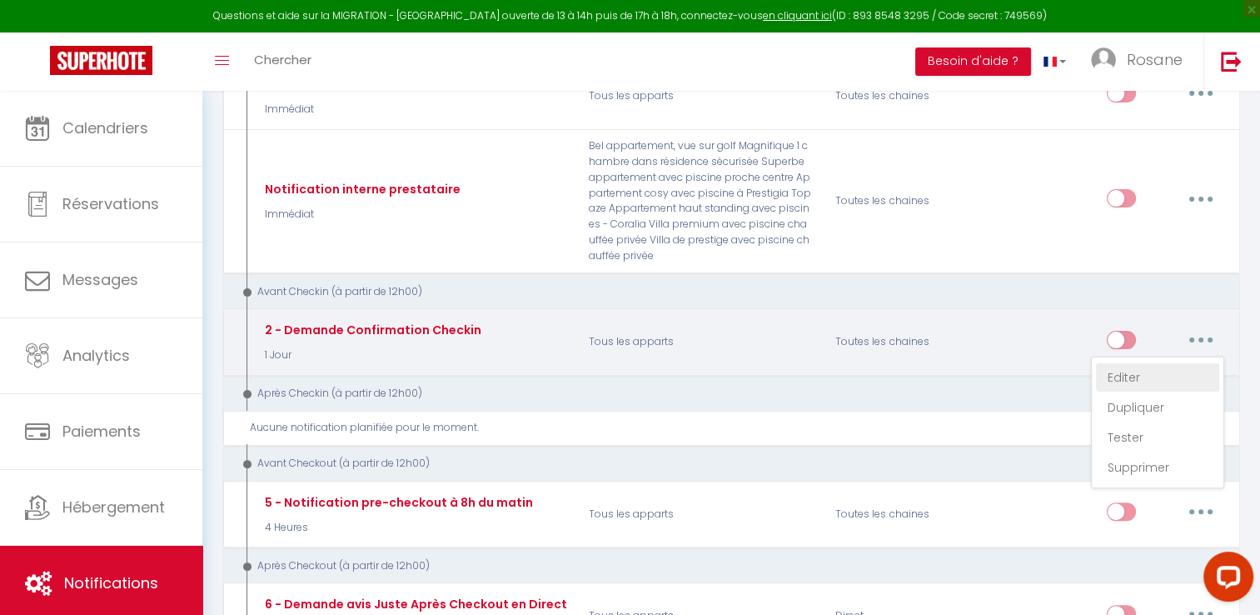
checkbox input "false"
type input "Procédure pour le checkin - [RENTAL:NAME]"
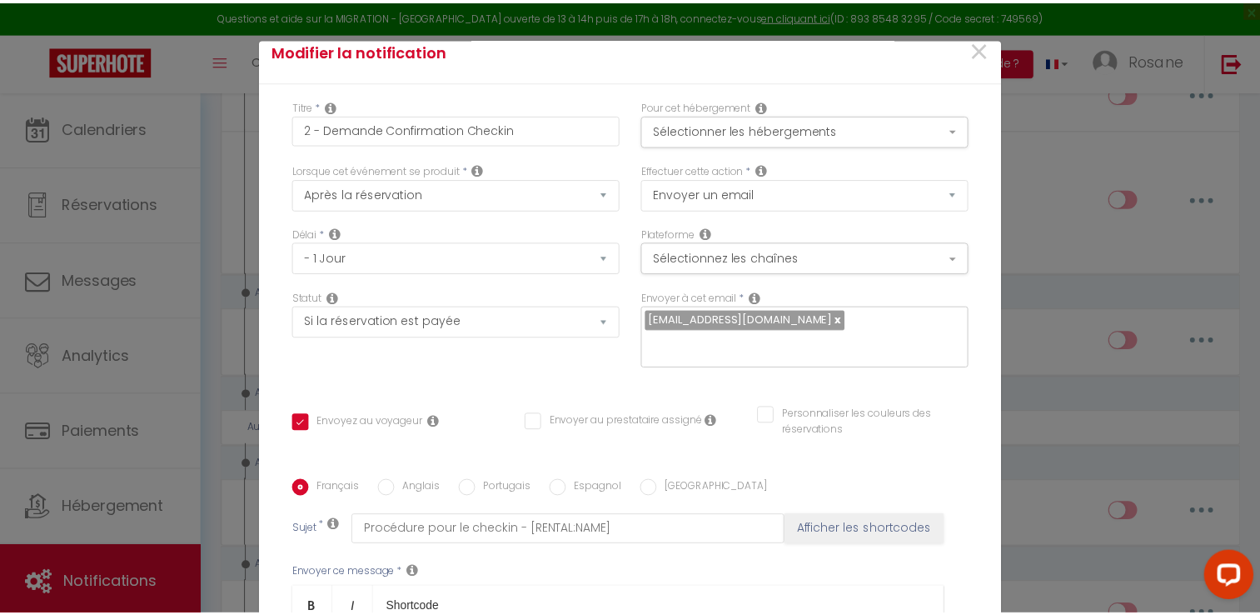
scroll to position [18, 0]
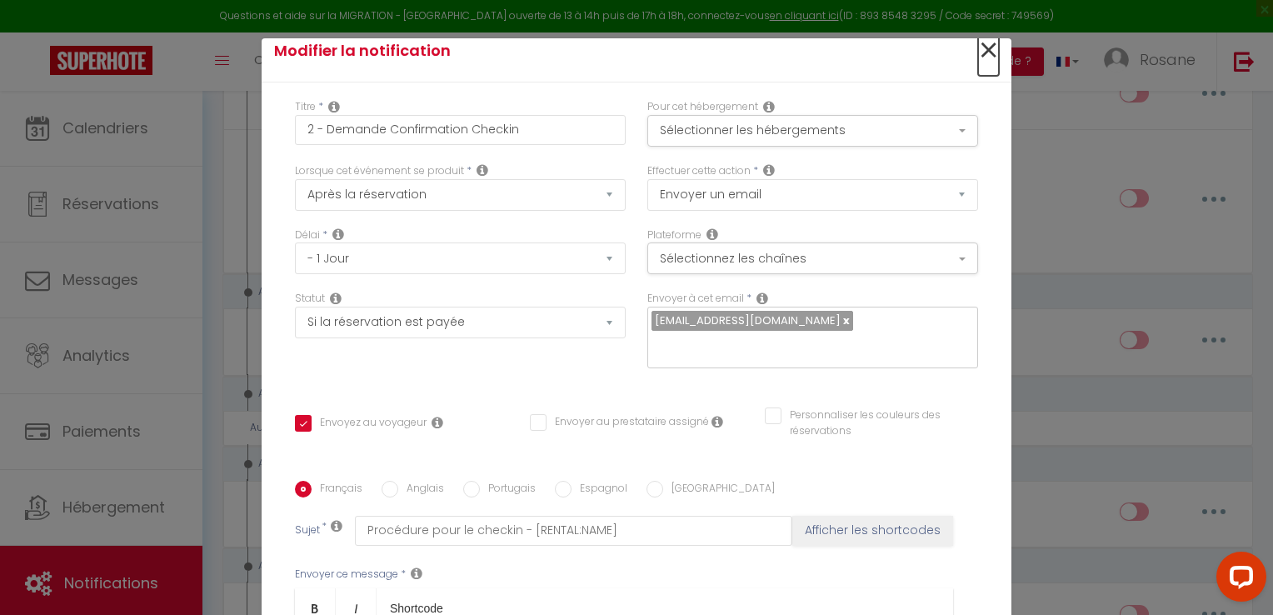
click at [978, 55] on span "×" at bounding box center [988, 51] width 21 height 50
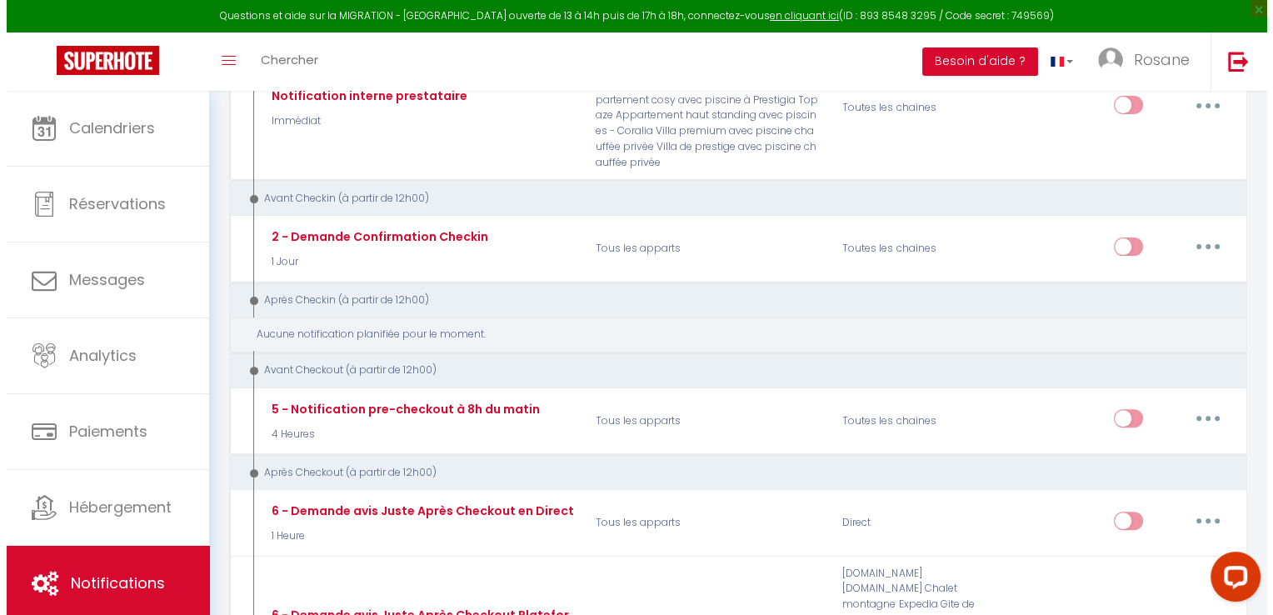
scroll to position [426, 0]
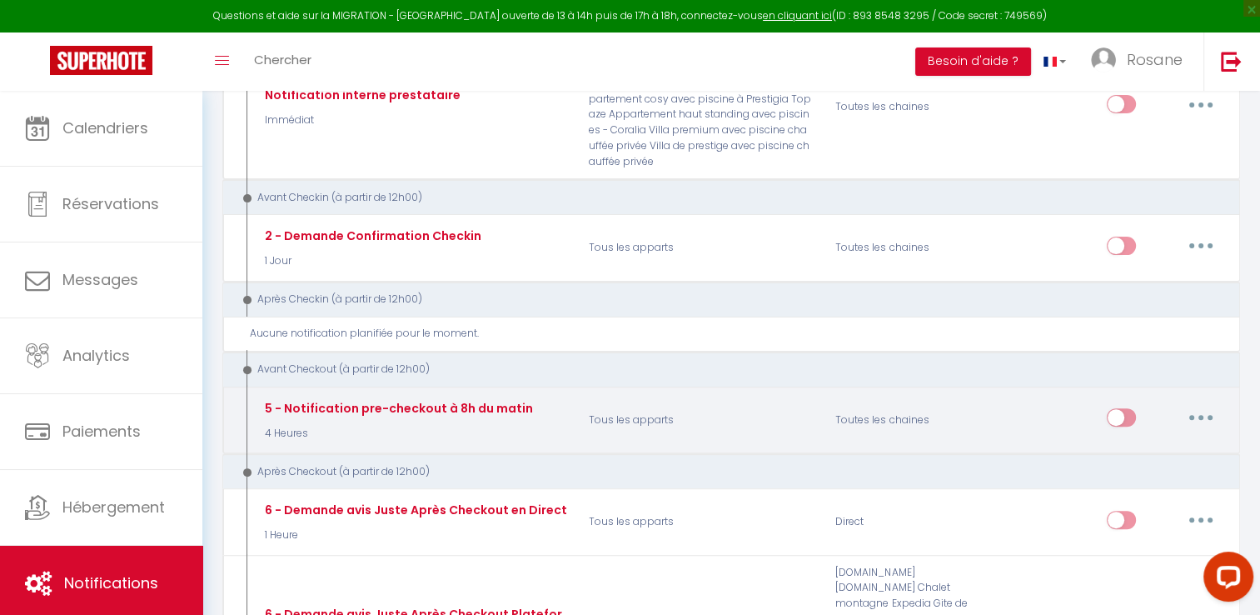
click at [1192, 415] on button "button" at bounding box center [1201, 417] width 47 height 27
click at [1136, 443] on link "Editer" at bounding box center [1157, 455] width 123 height 28
type input "5 - Notification pre-checkout à 8h du matin"
select select "4"
select select "4 Heures"
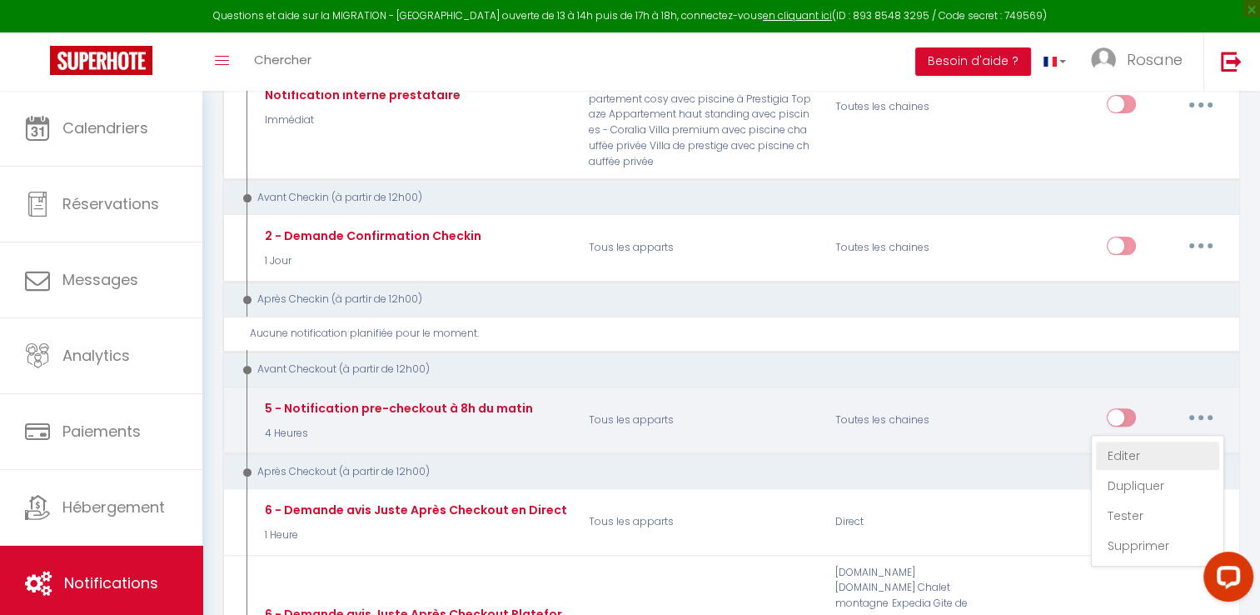
checkbox input "true"
checkbox input "false"
type input "Procédure pour votre départ - [RENTAL:NAME] - [GUEST:FIRST_NAME] [GUEST:NAME]"
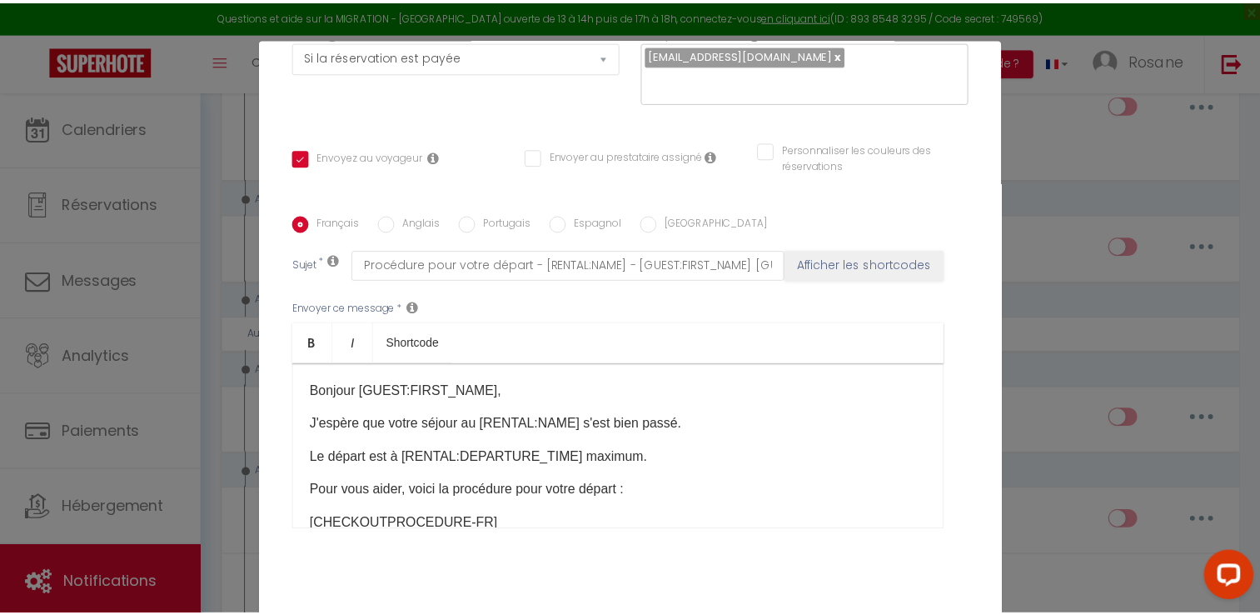
scroll to position [0, 0]
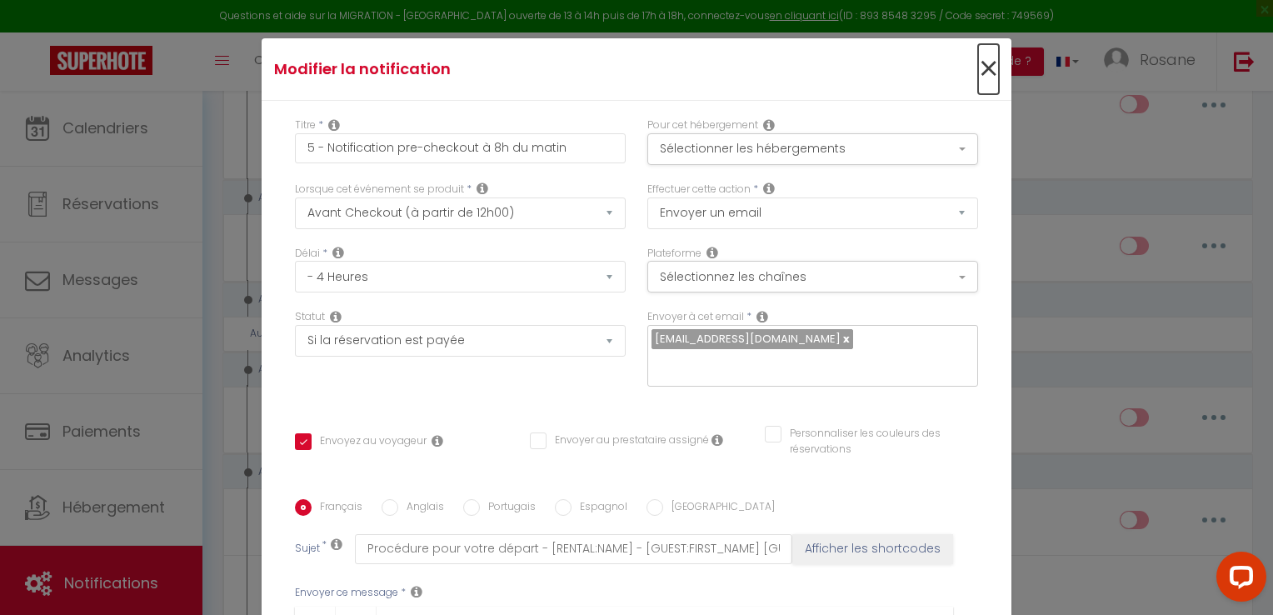
click at [978, 62] on span "×" at bounding box center [988, 69] width 21 height 50
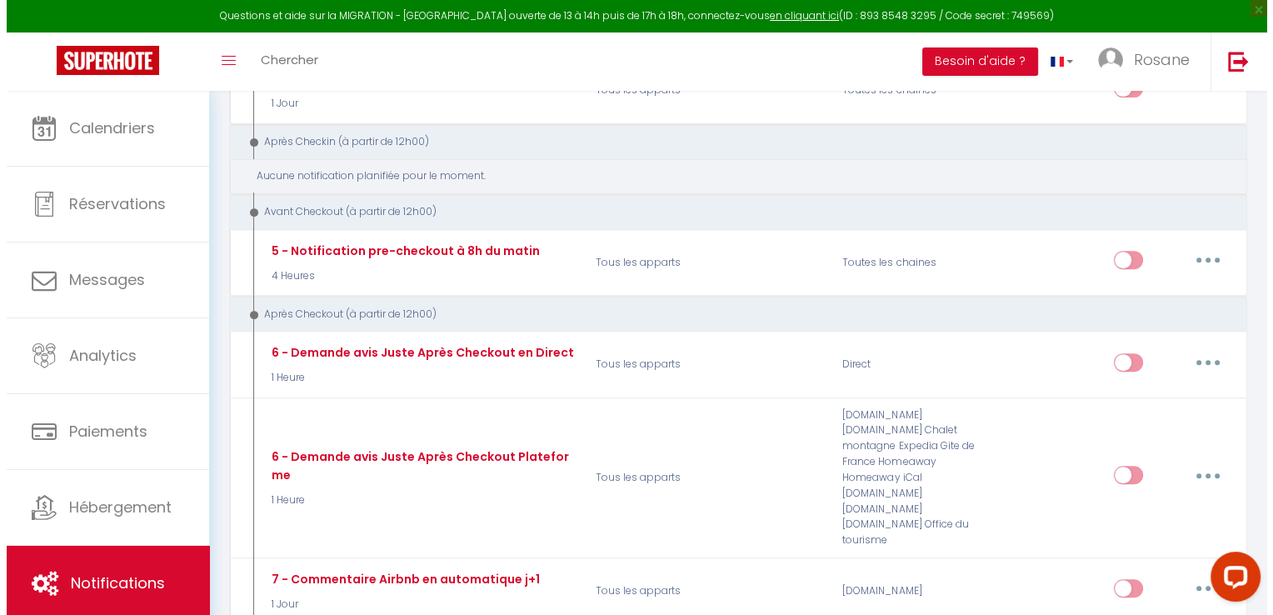
scroll to position [585, 0]
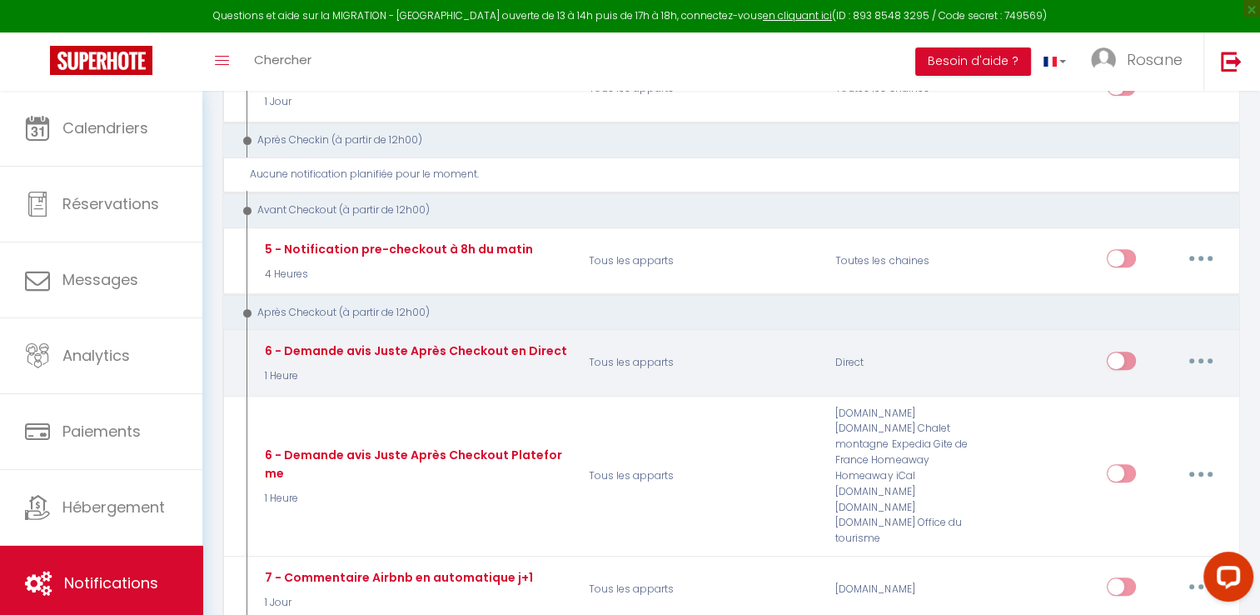
click at [1188, 351] on button "button" at bounding box center [1201, 360] width 47 height 27
click at [1136, 395] on link "Editer" at bounding box center [1157, 398] width 123 height 28
type input "6 - Demande avis Juste Après Checkout en Direct"
select select "1 Heure"
checkbox input "true"
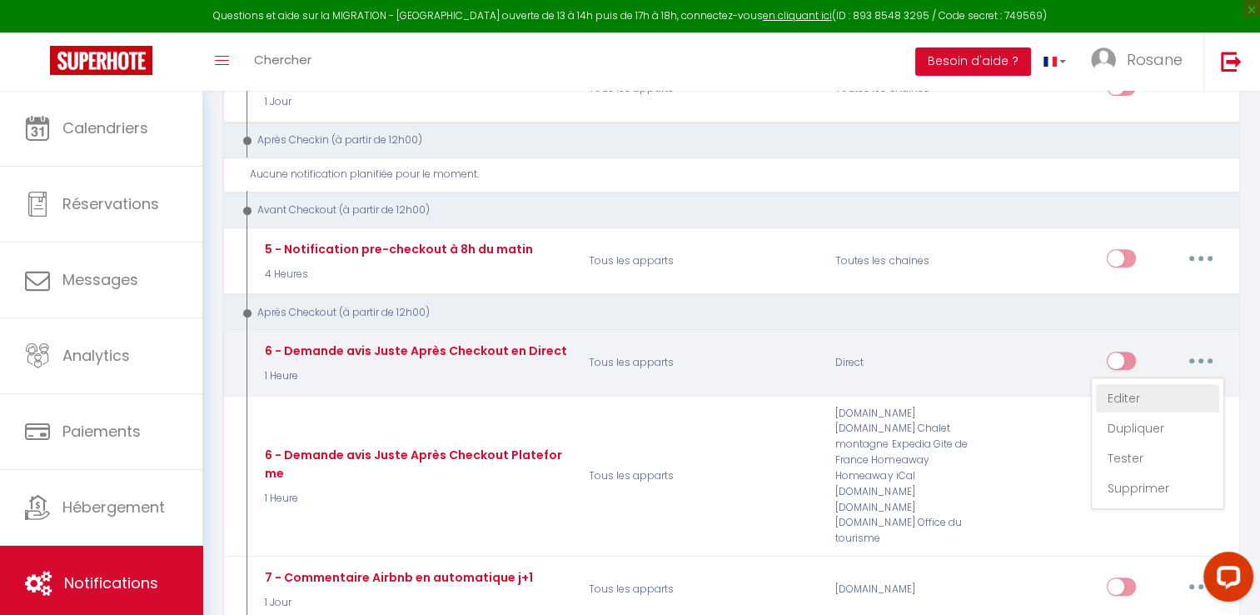
checkbox input "false"
type input "[GUEST:FIRST_NAME], voici un cadeau pour vous avant de quitter [RENTAL:CITY]"
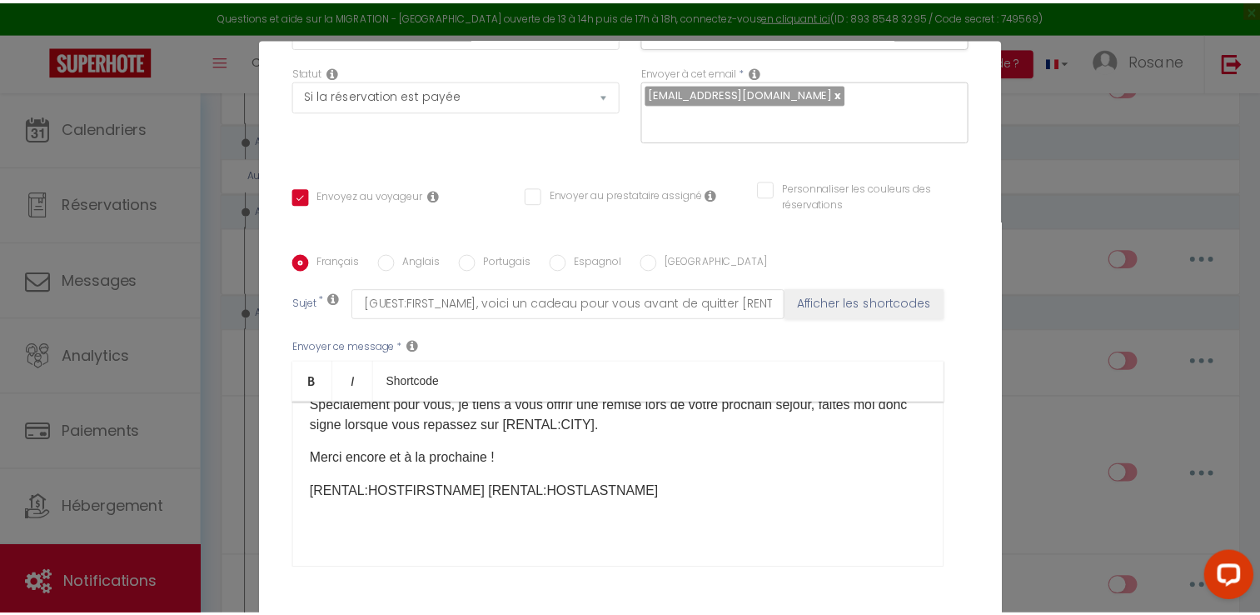
scroll to position [0, 0]
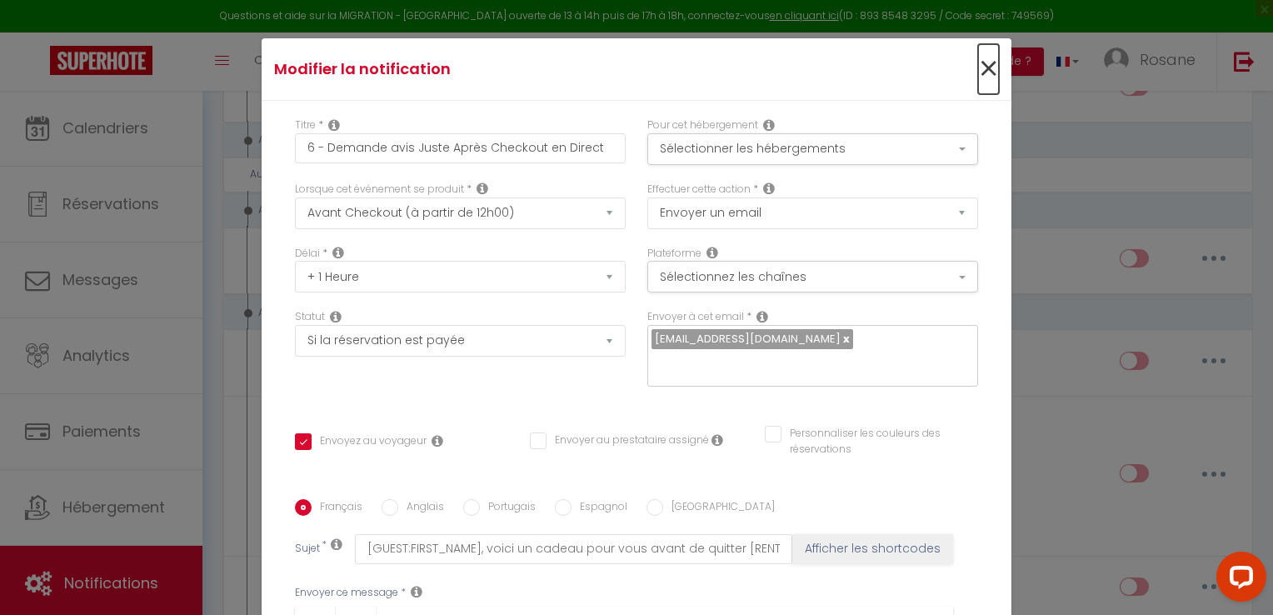
click at [978, 61] on span "×" at bounding box center [988, 69] width 21 height 50
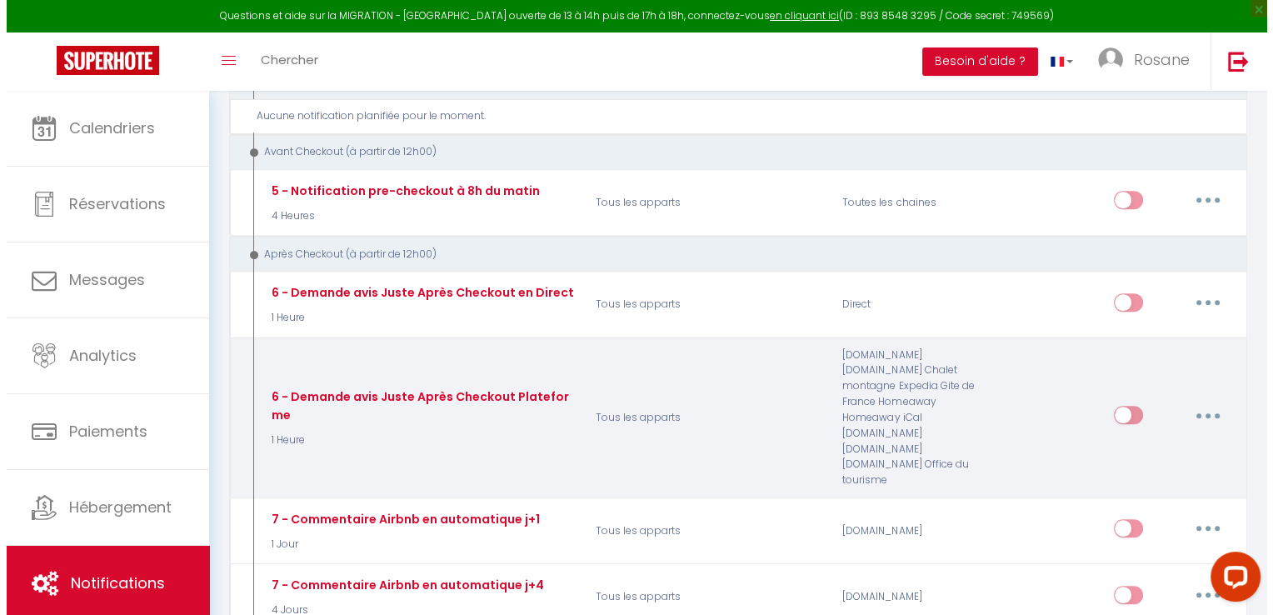
scroll to position [646, 0]
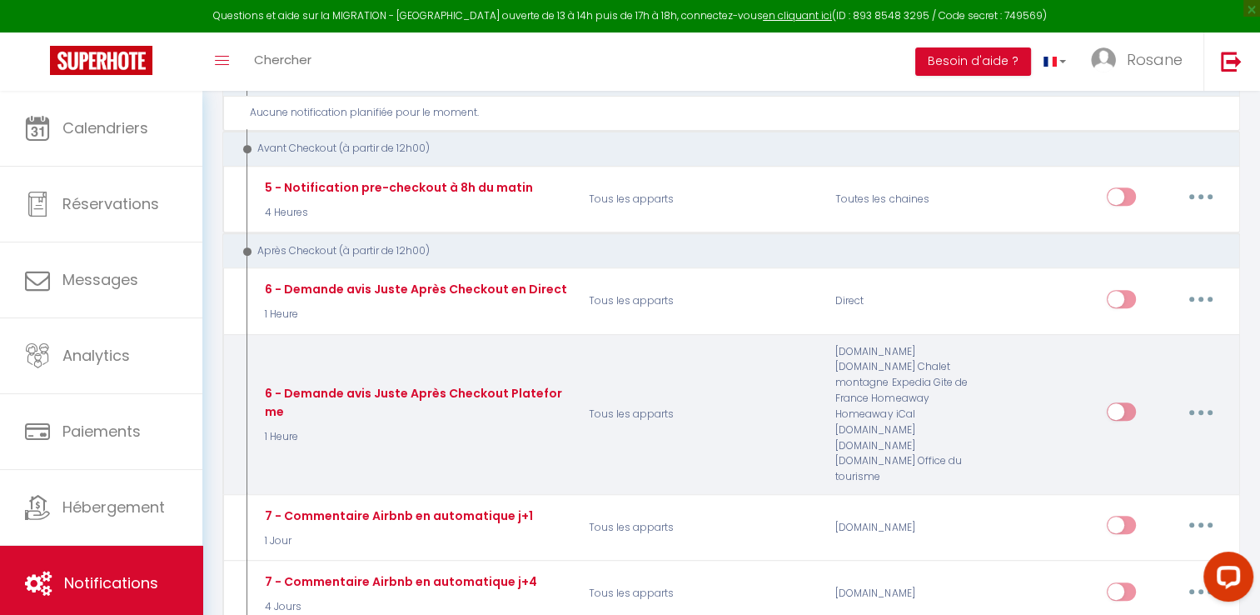
click at [1201, 398] on button "button" at bounding box center [1201, 411] width 47 height 27
click at [1149, 436] on link "Editer" at bounding box center [1157, 450] width 123 height 28
type input "6 - Demande avis Juste Après Checkout Plateforme"
checkbox input "true"
checkbox input "false"
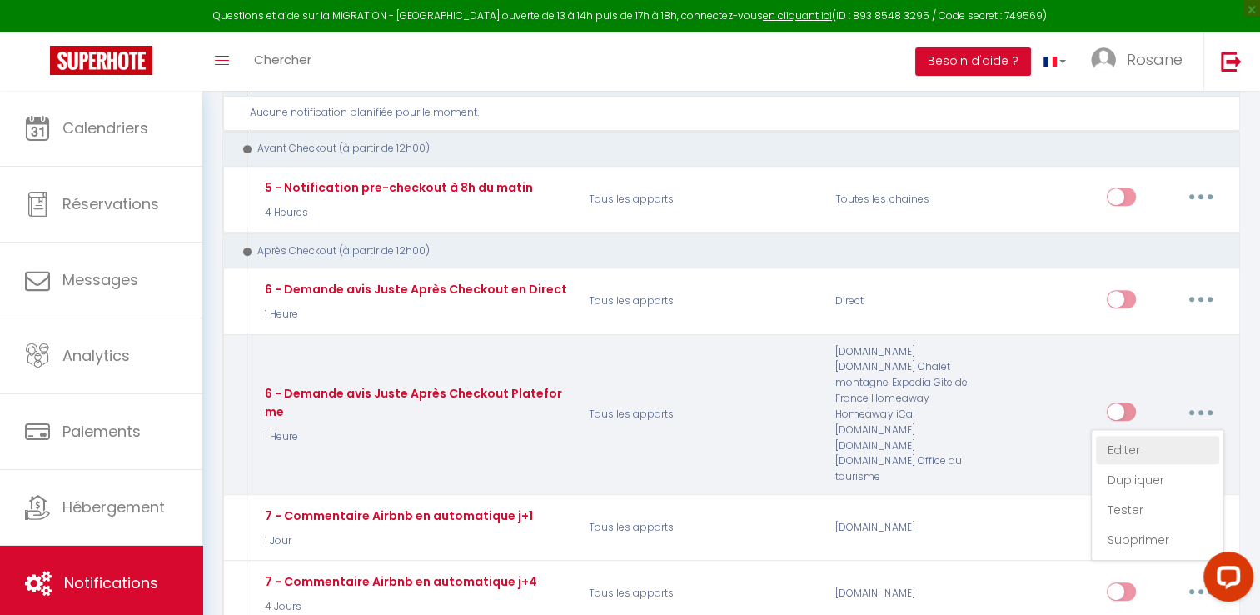
checkbox input "false"
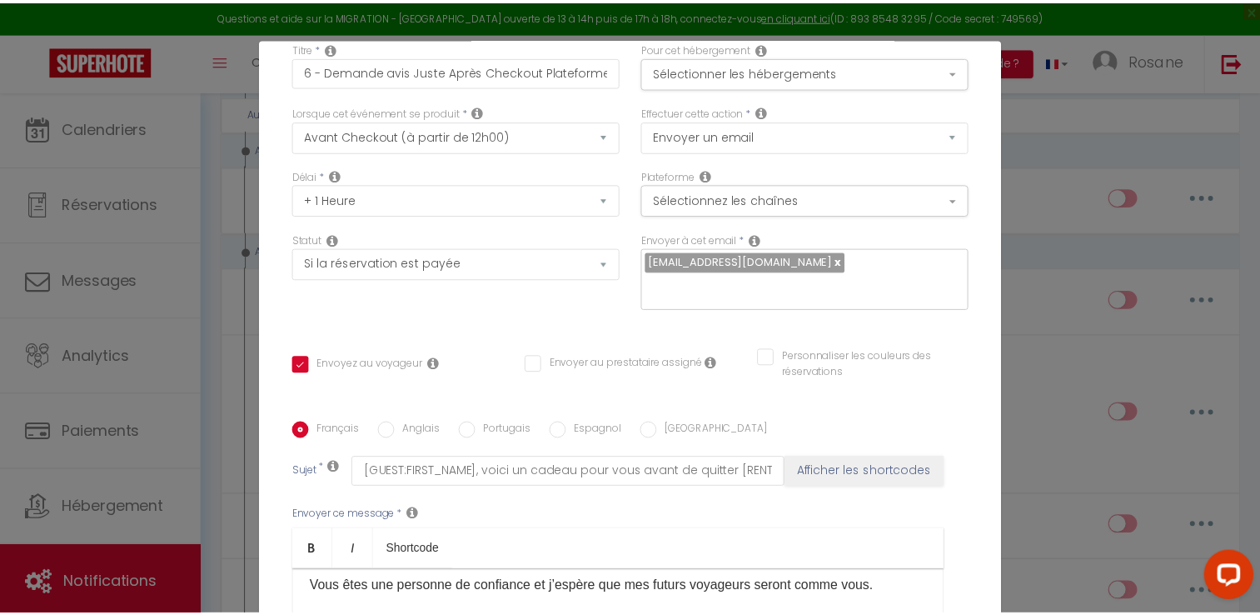
scroll to position [0, 0]
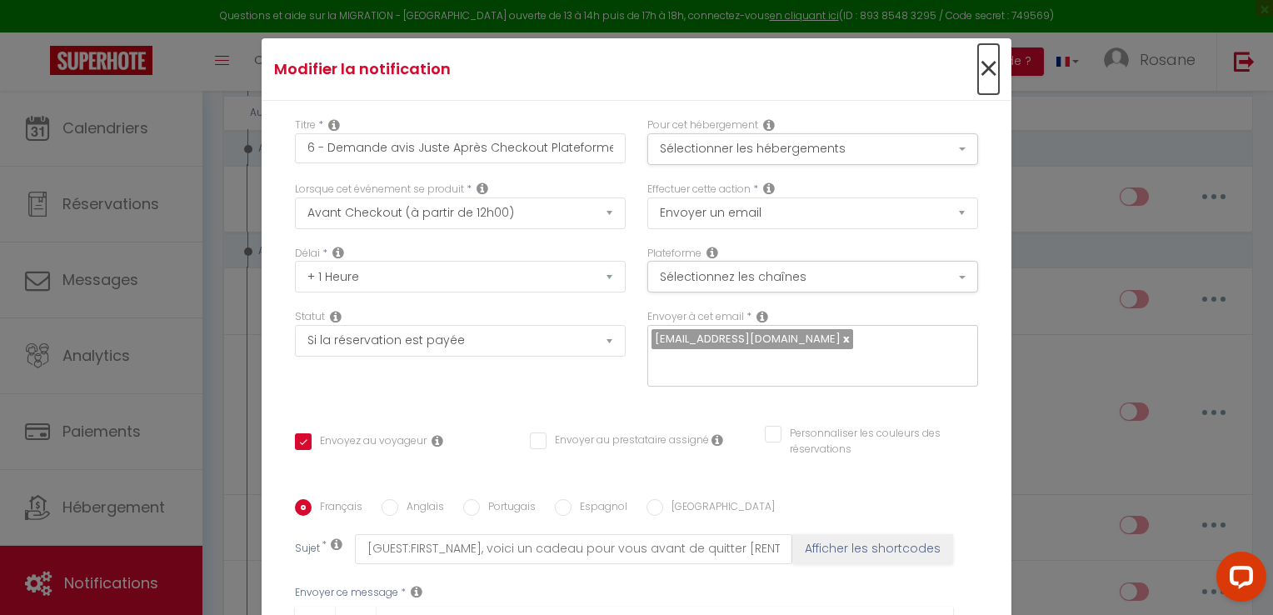
click at [978, 63] on span "×" at bounding box center [988, 69] width 21 height 50
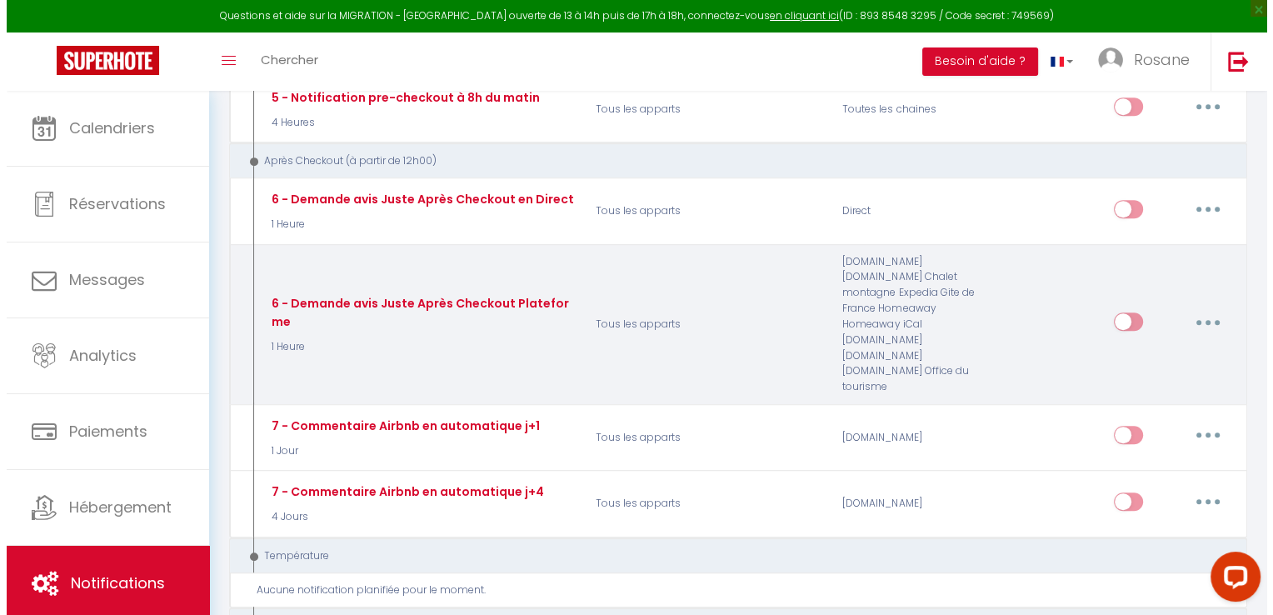
scroll to position [741, 0]
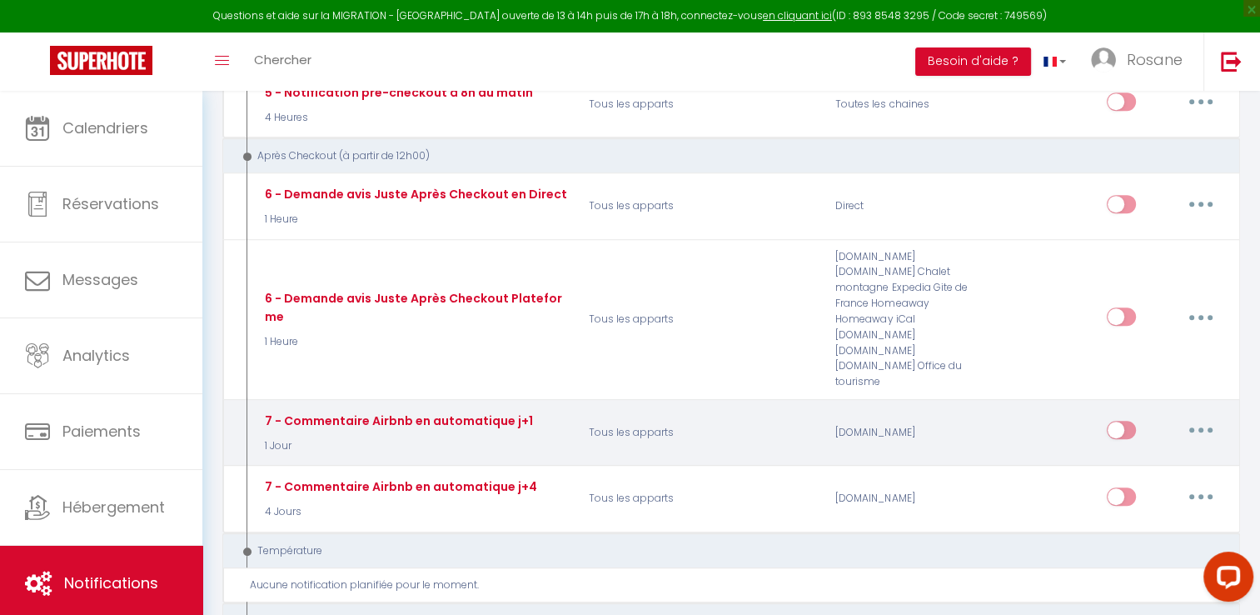
click at [1200, 416] on button "button" at bounding box center [1201, 429] width 47 height 27
click at [1146, 454] on link "Editer" at bounding box center [1157, 468] width 123 height 28
type input "7 - Commentaire Airbnb en automatique j+1"
select select "review"
select select "1 Jour"
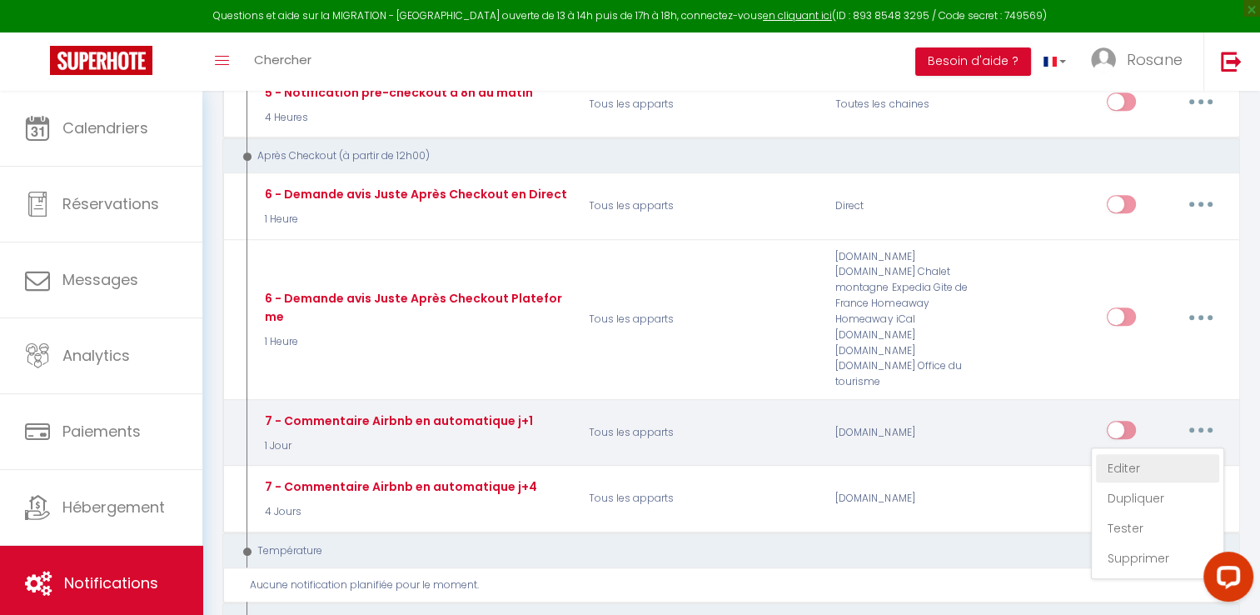
checkbox input "false"
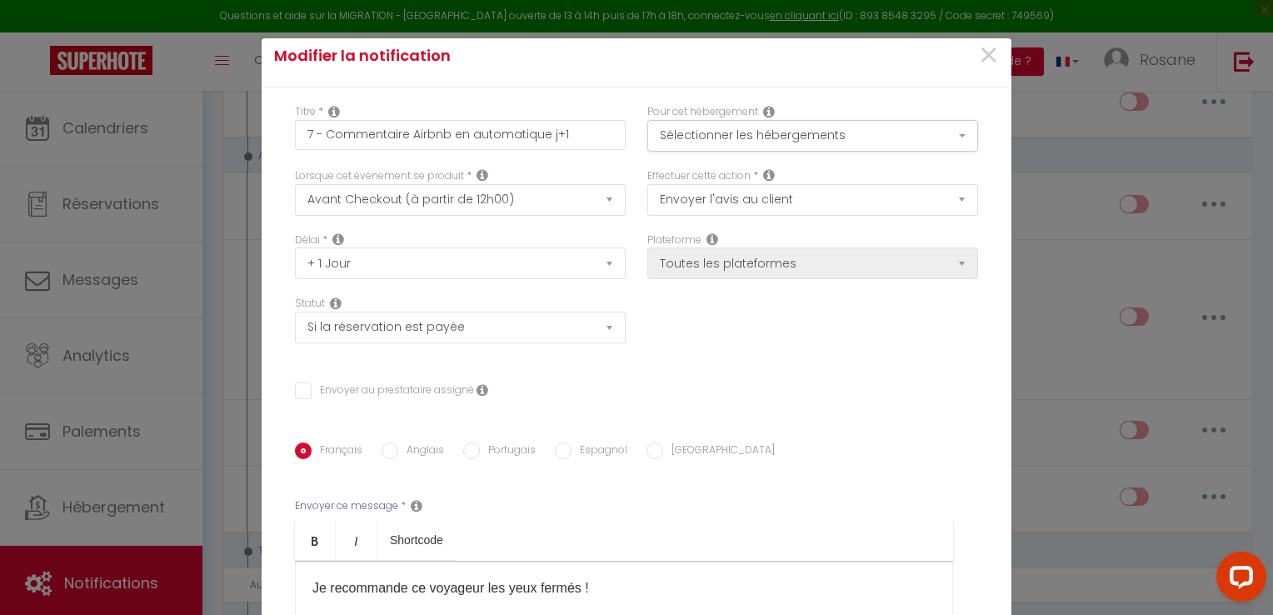
scroll to position [15, 0]
click at [978, 63] on span "×" at bounding box center [988, 54] width 21 height 50
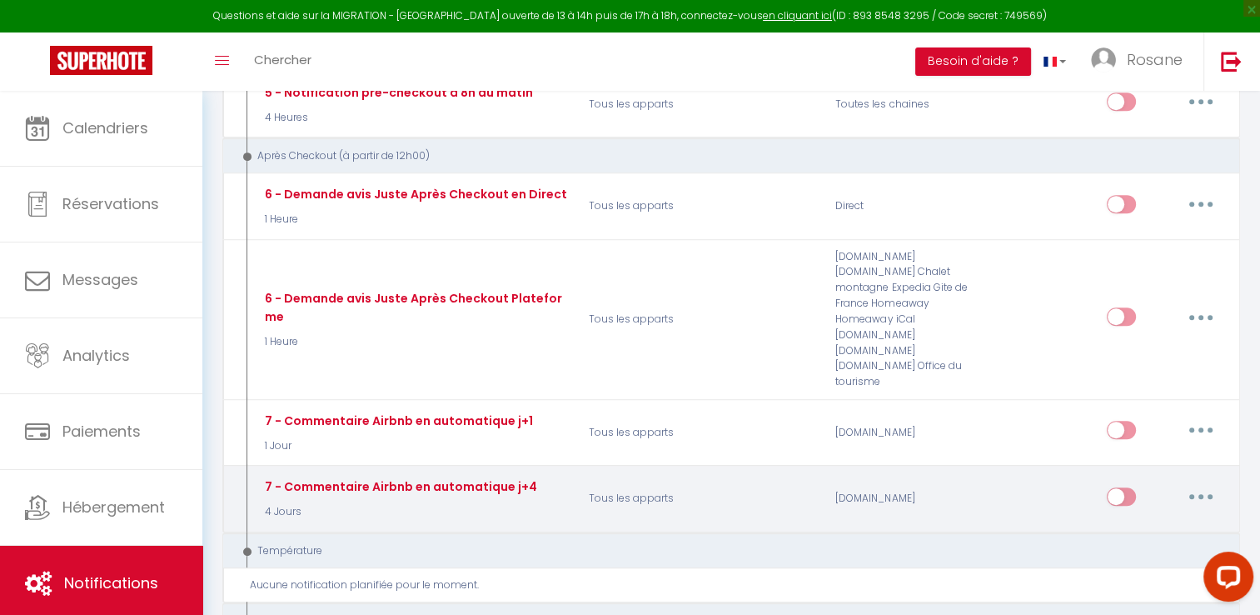
click at [1193, 483] on button "button" at bounding box center [1201, 496] width 47 height 27
click at [1143, 520] on link "Editer" at bounding box center [1157, 534] width 123 height 28
type input "7 - Commentaire Airbnb en automatique j+4"
select select "4 Jours"
select select
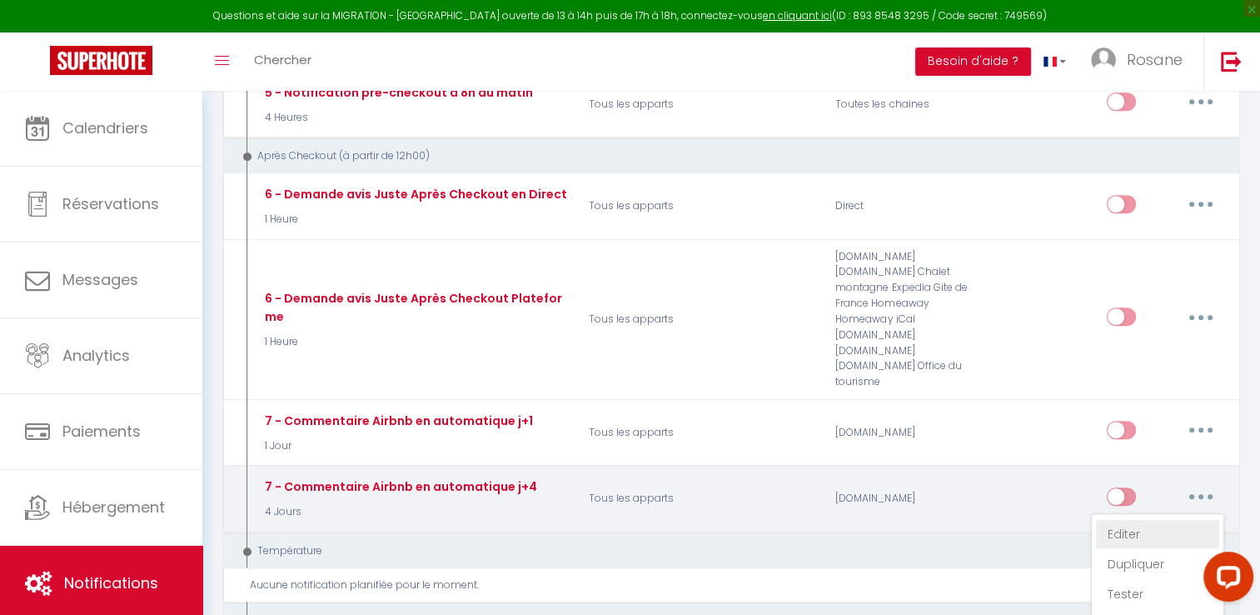
checkbox input "false"
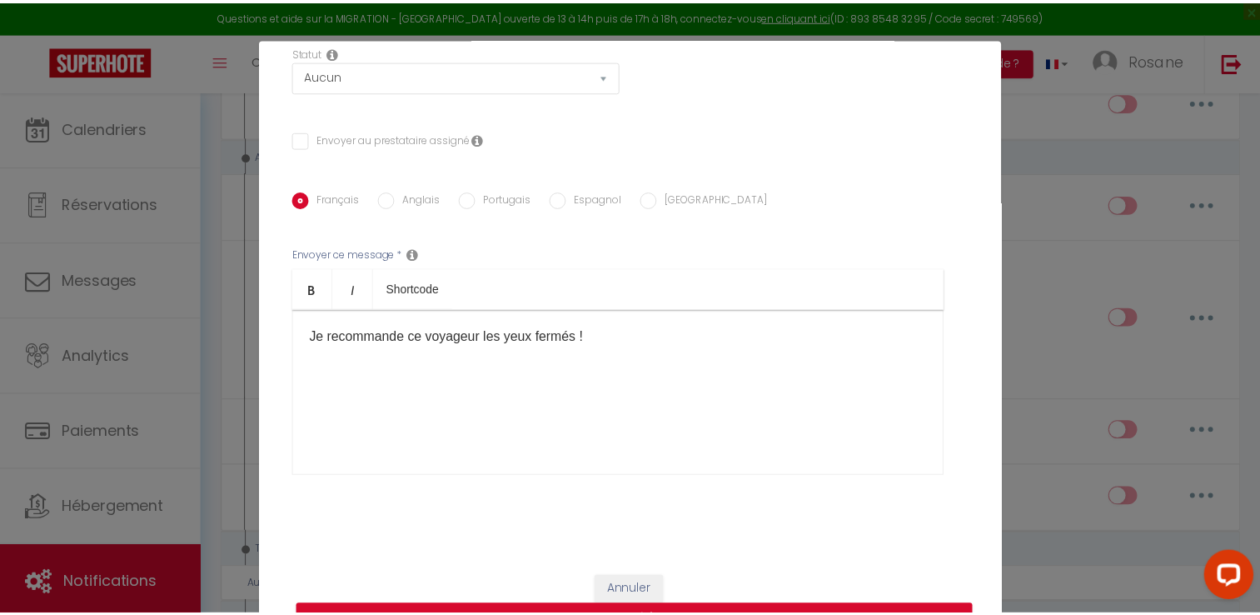
scroll to position [0, 0]
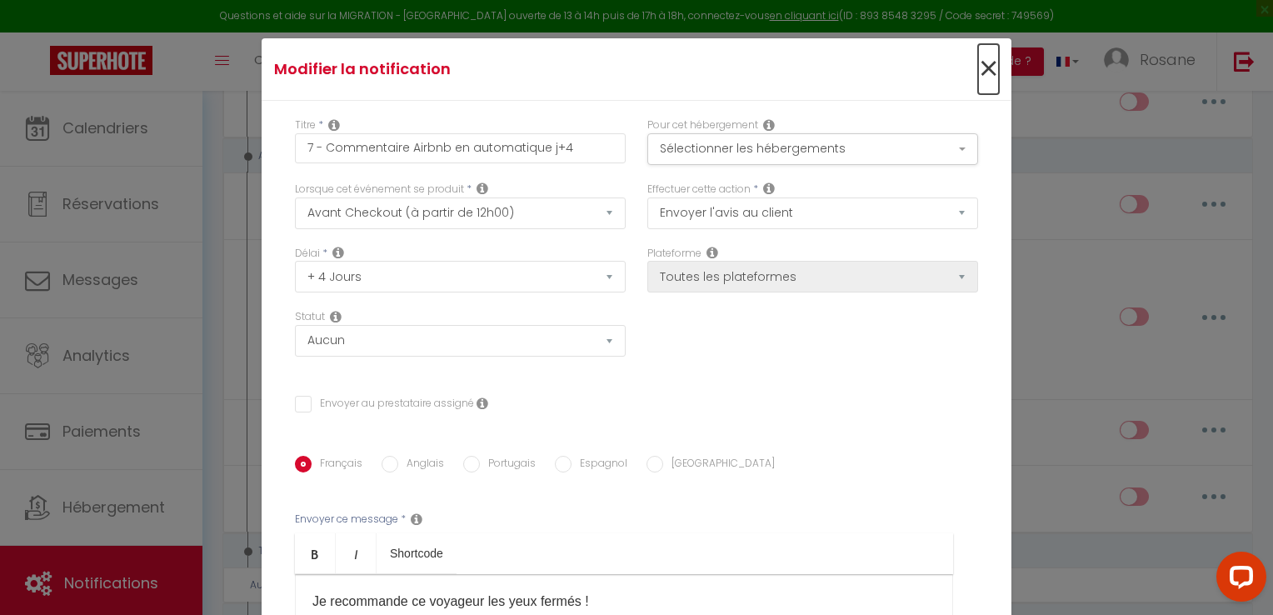
click at [978, 70] on span "×" at bounding box center [988, 69] width 21 height 50
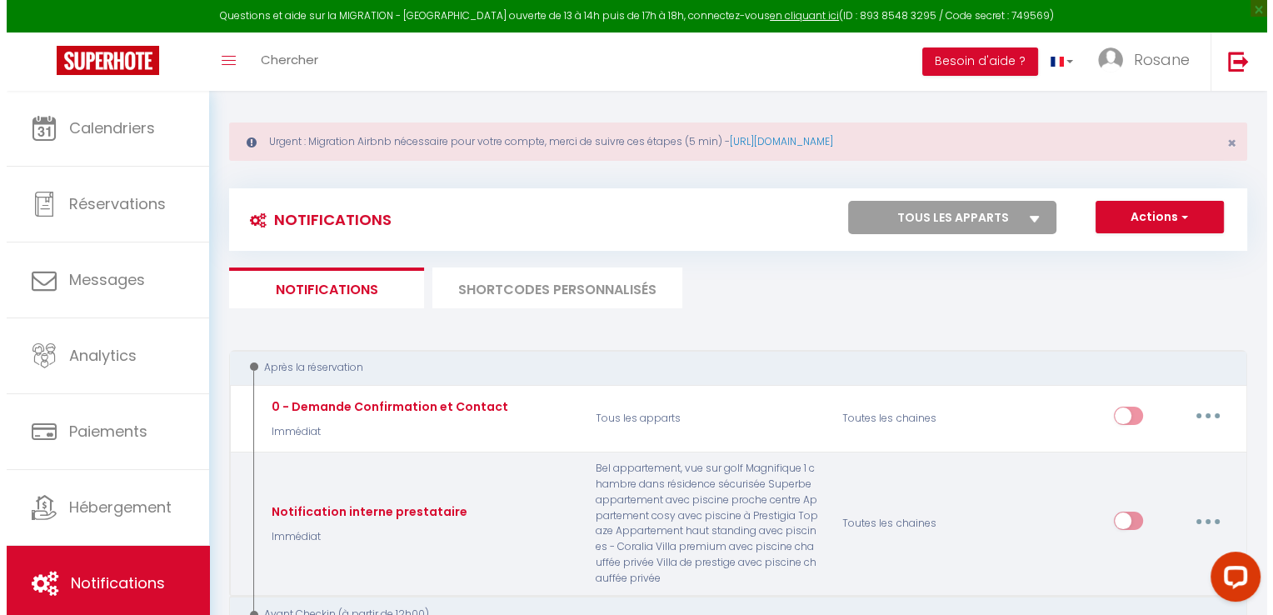
scroll to position [168, 0]
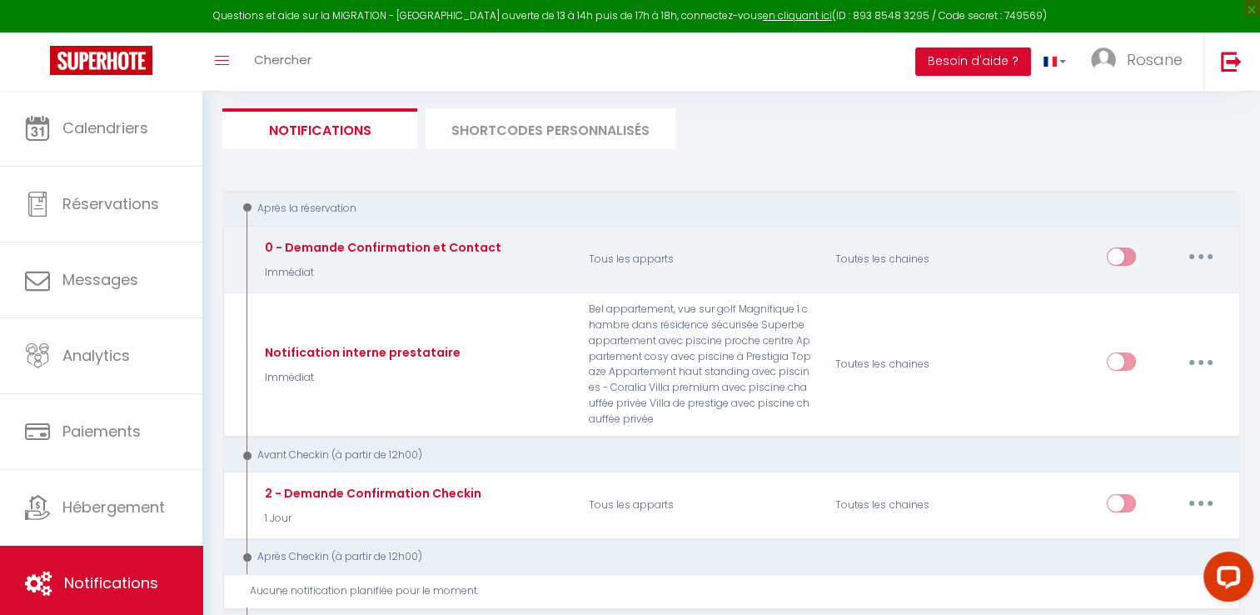
click at [1212, 252] on button "button" at bounding box center [1201, 256] width 47 height 27
click at [1136, 288] on link "Editer" at bounding box center [1157, 295] width 123 height 28
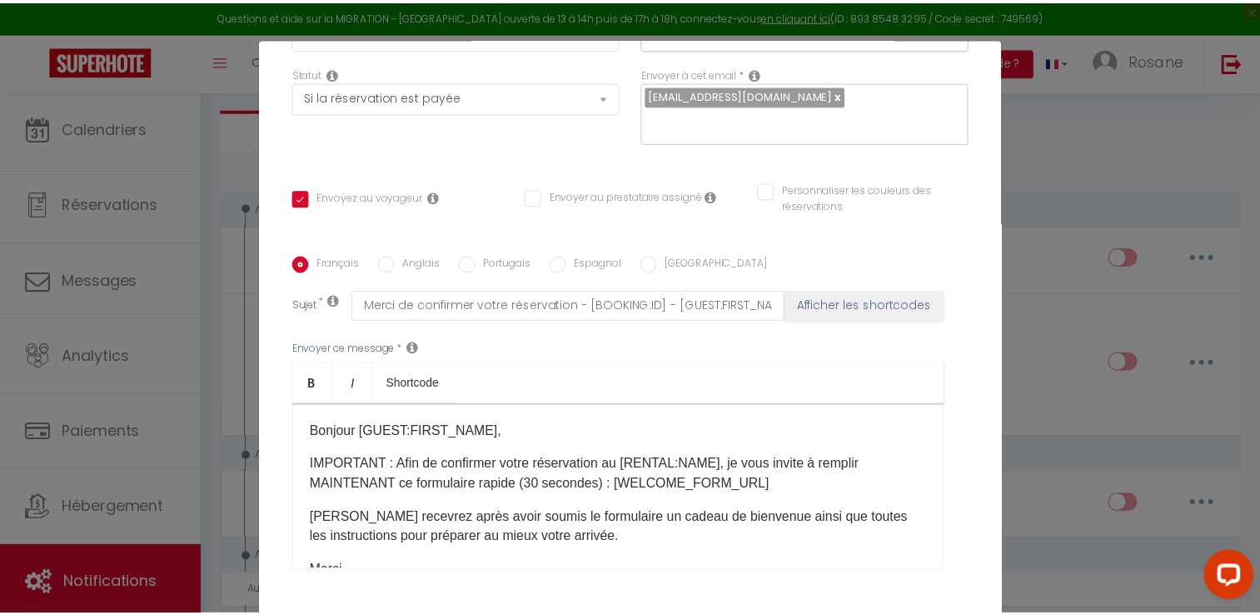
scroll to position [0, 0]
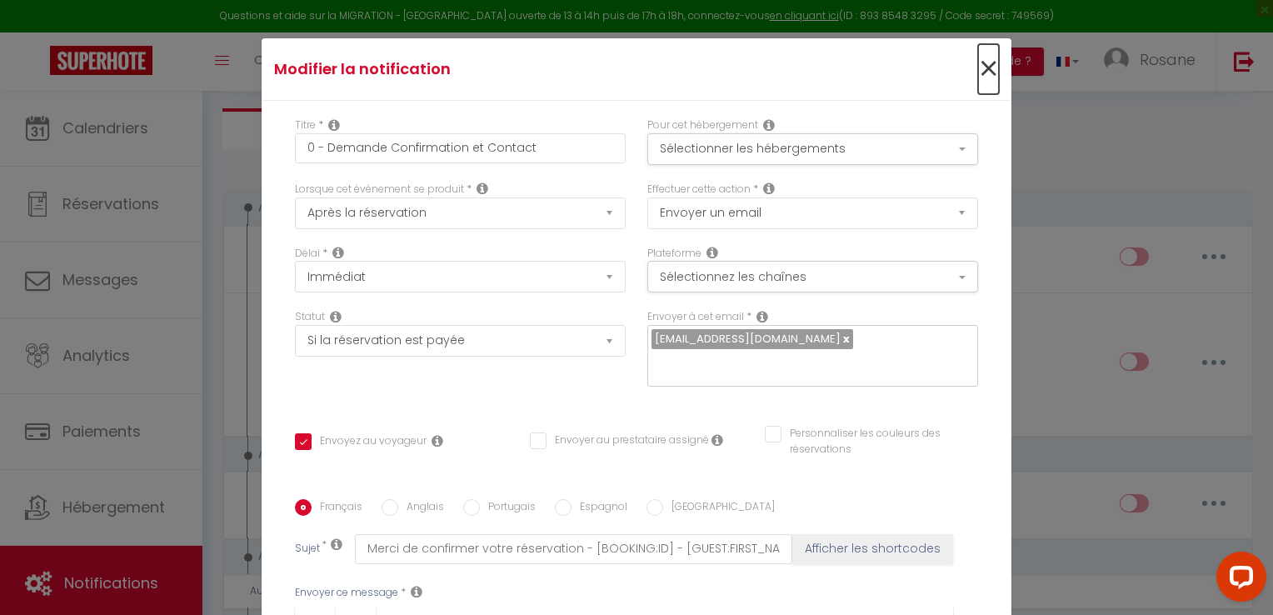
click at [978, 70] on span "×" at bounding box center [988, 69] width 21 height 50
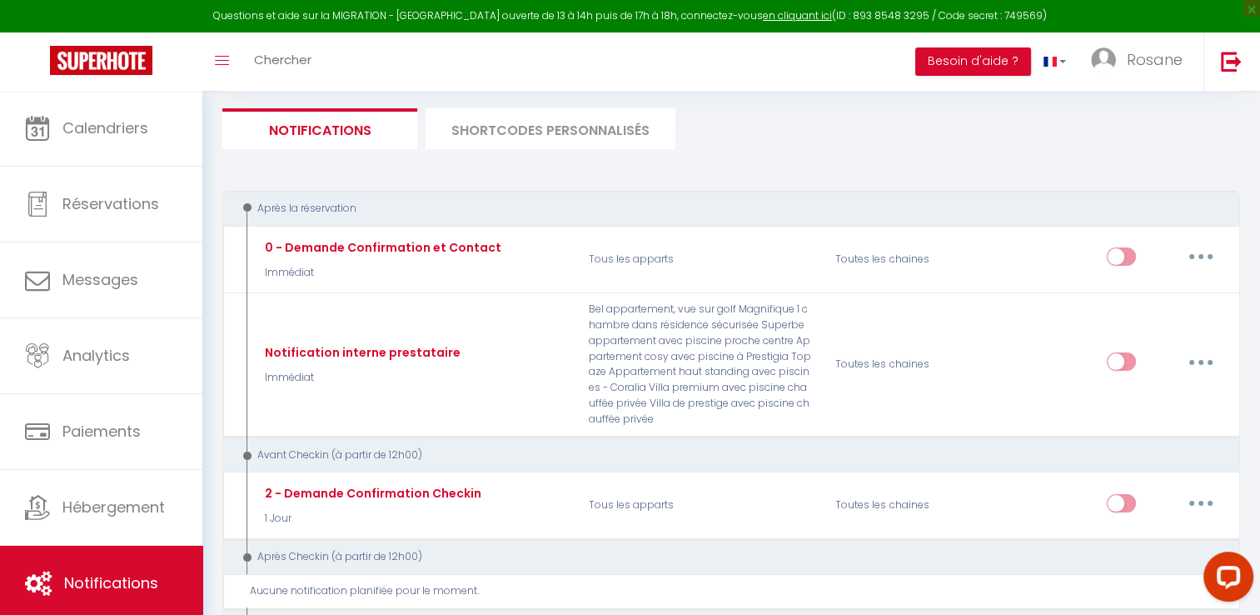
click at [492, 131] on li "SHORTCODES PERSONNALISÉS" at bounding box center [551, 128] width 250 height 41
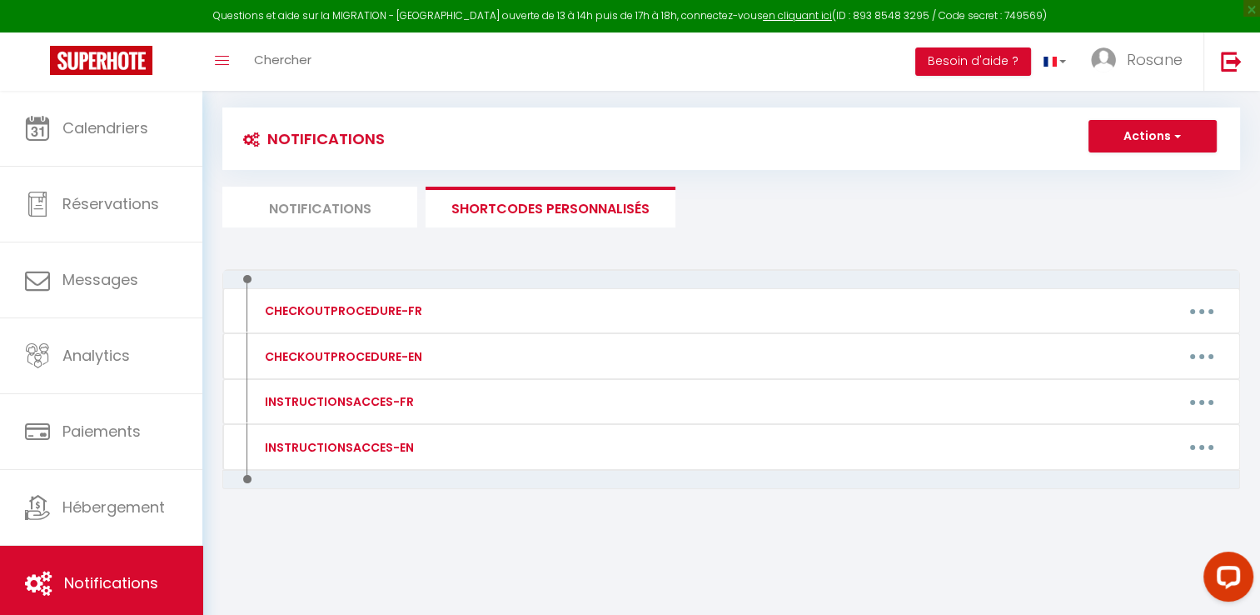
click at [337, 202] on li "Notifications" at bounding box center [319, 207] width 195 height 41
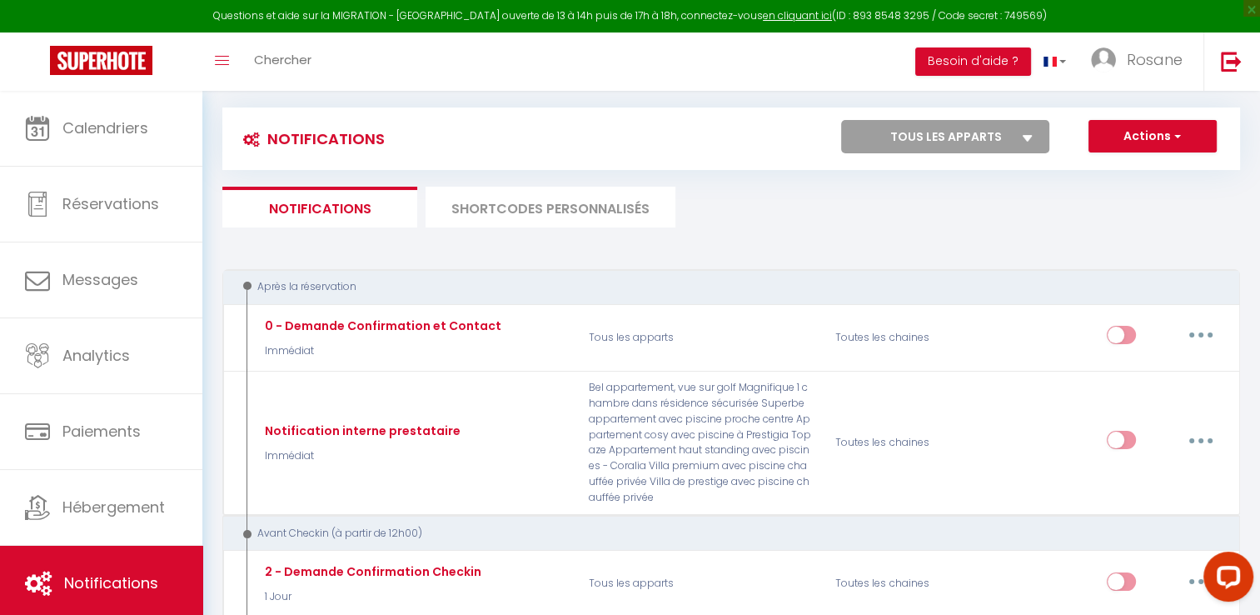
scroll to position [168, 0]
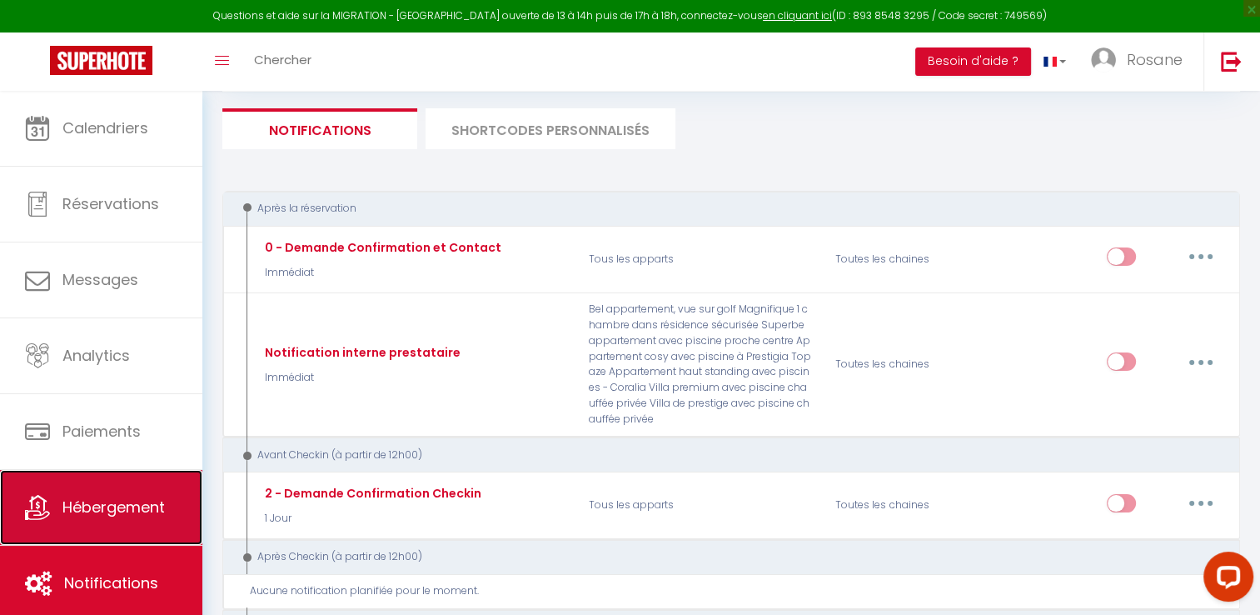
click at [130, 492] on link "Hébergement" at bounding box center [101, 507] width 202 height 75
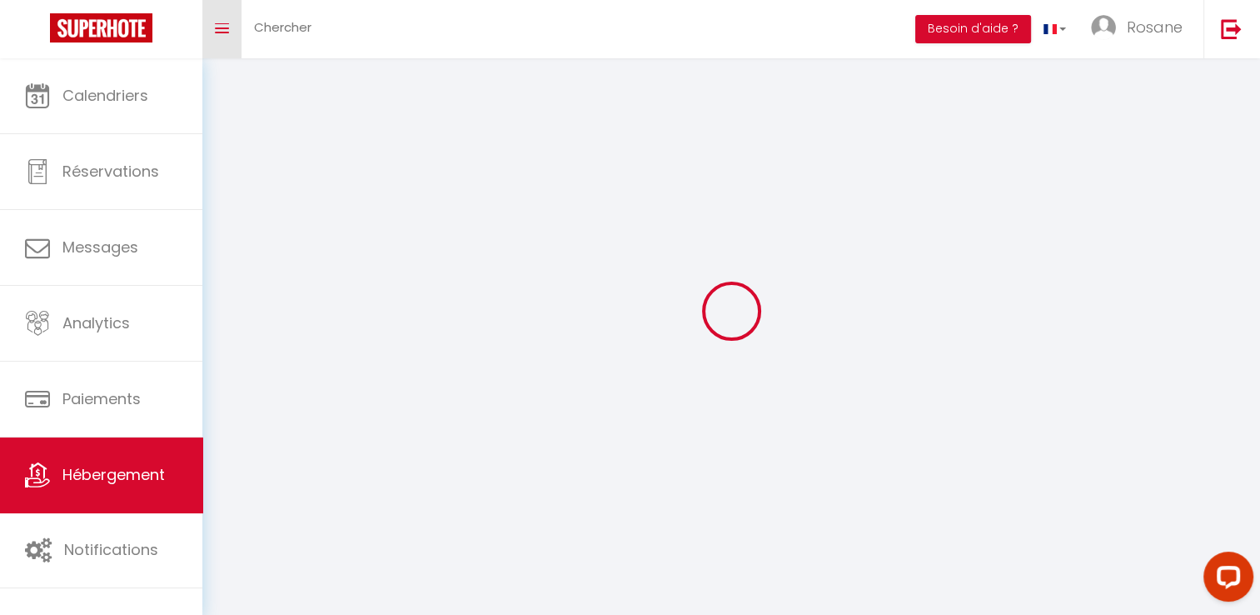
click at [227, 19] on link "Toggle menubar" at bounding box center [221, 29] width 39 height 58
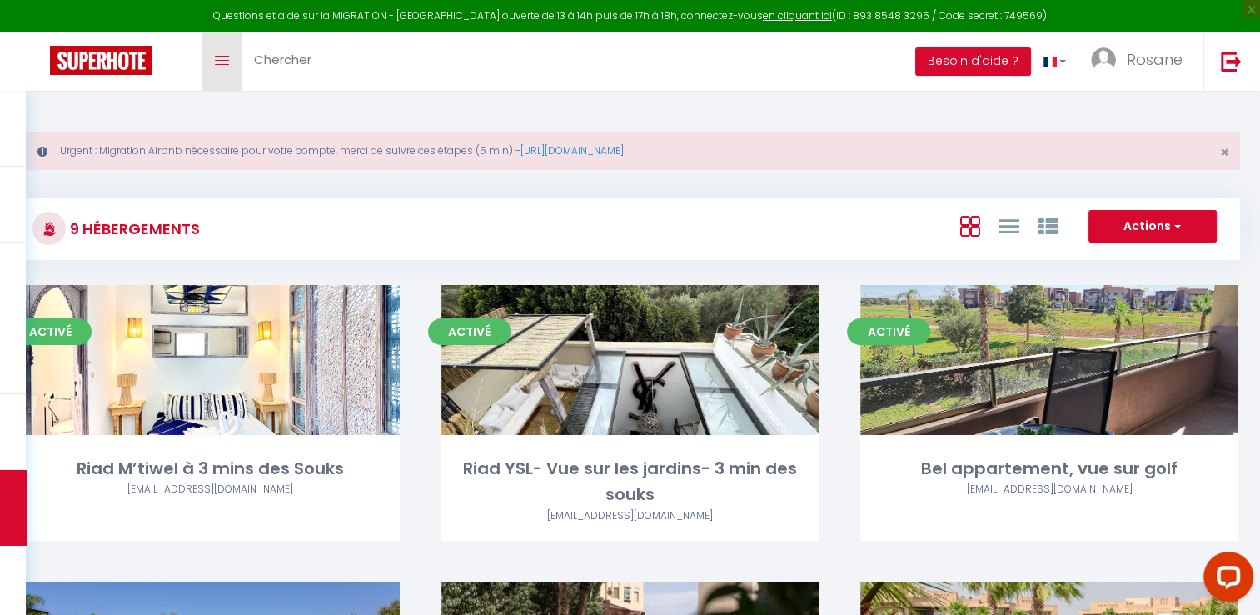
click at [213, 68] on link "Toggle menubar" at bounding box center [221, 61] width 39 height 58
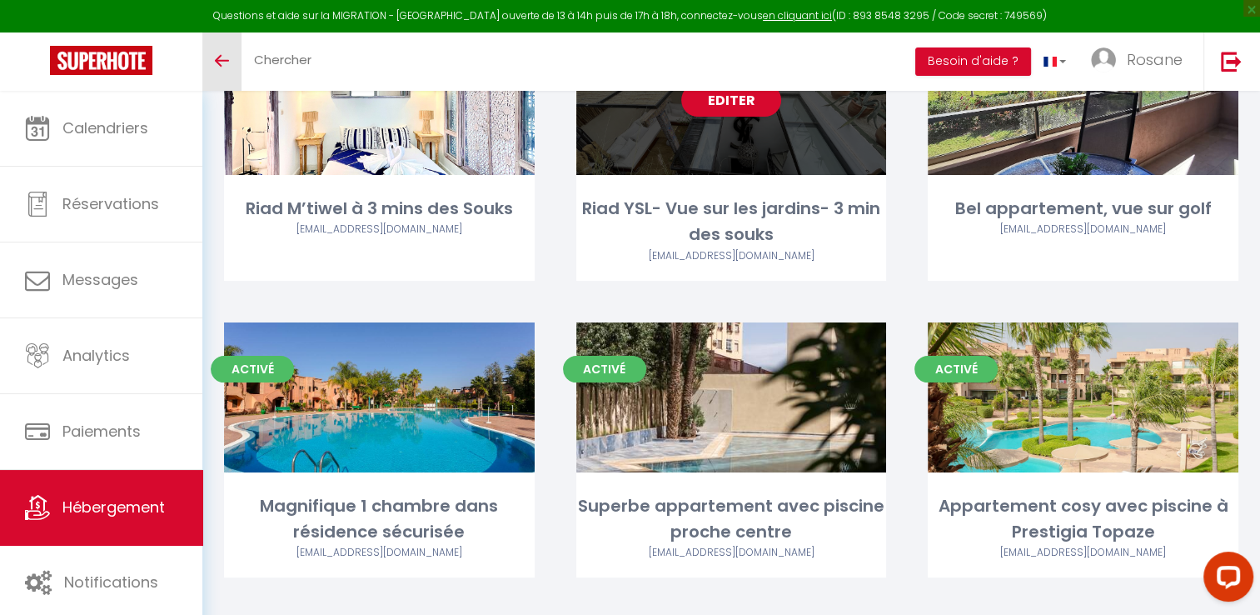
scroll to position [260, 0]
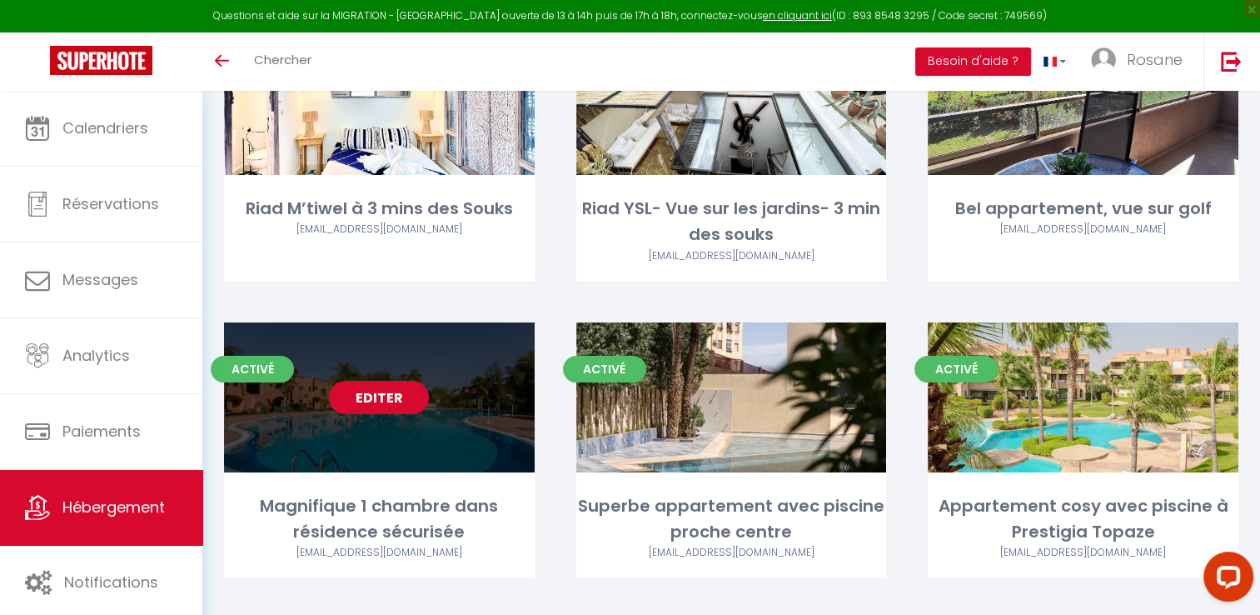
click at [398, 400] on link "Editer" at bounding box center [379, 397] width 100 height 33
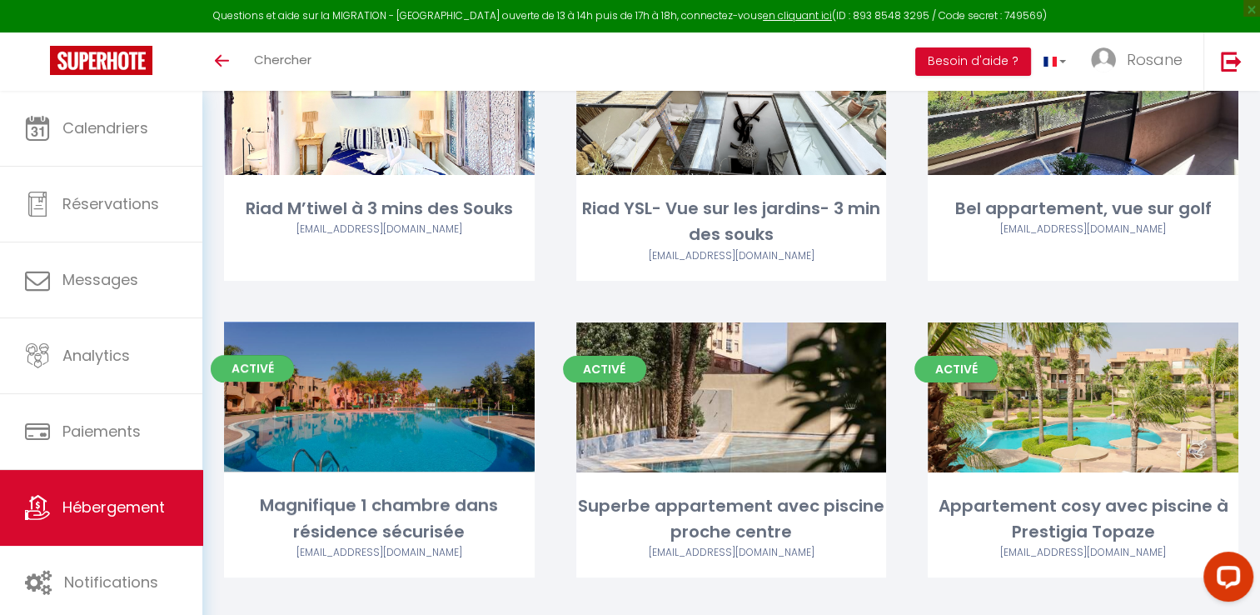
click at [385, 401] on link "Editer" at bounding box center [379, 397] width 100 height 33
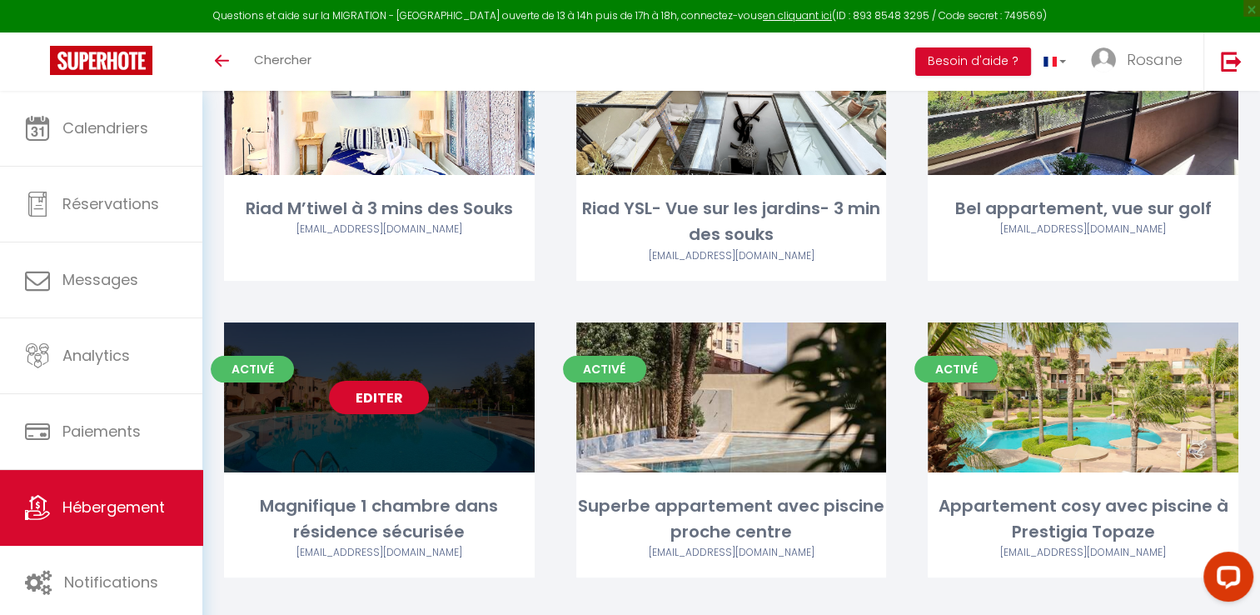
click at [376, 390] on link "Editer" at bounding box center [379, 397] width 100 height 33
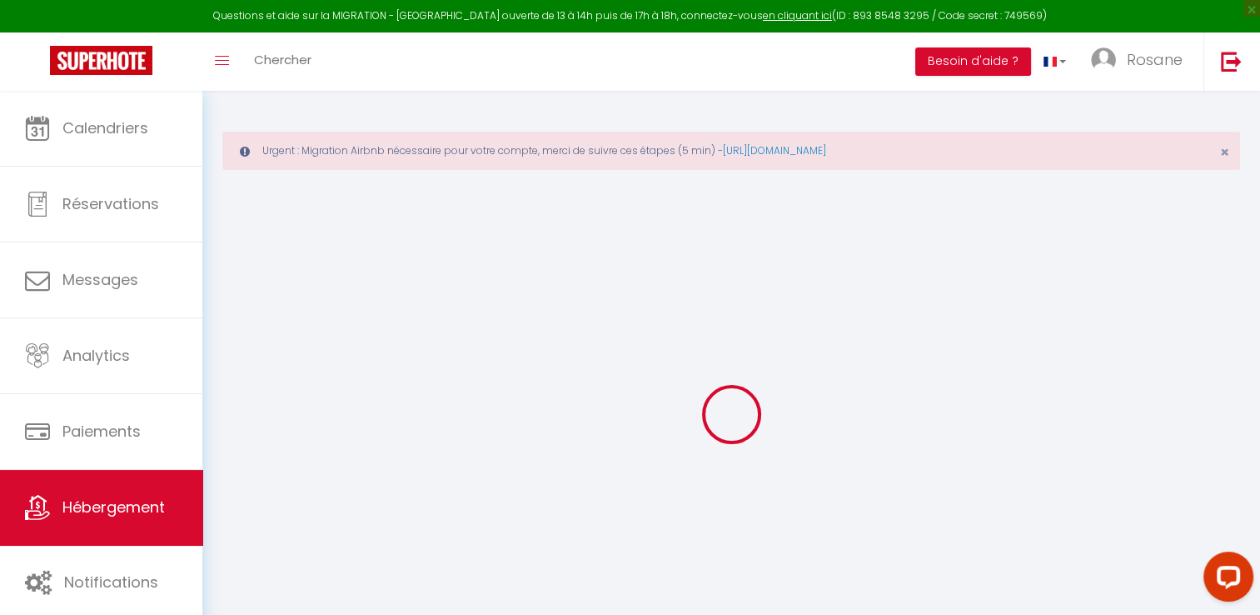
select select
checkbox input "false"
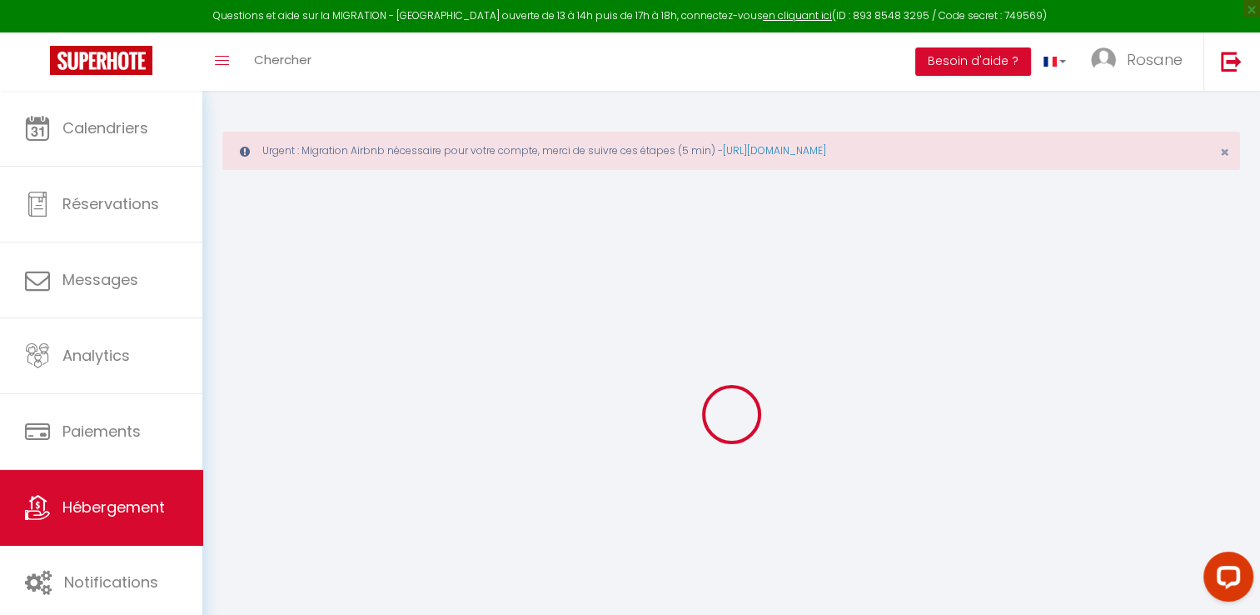
checkbox input "false"
select select
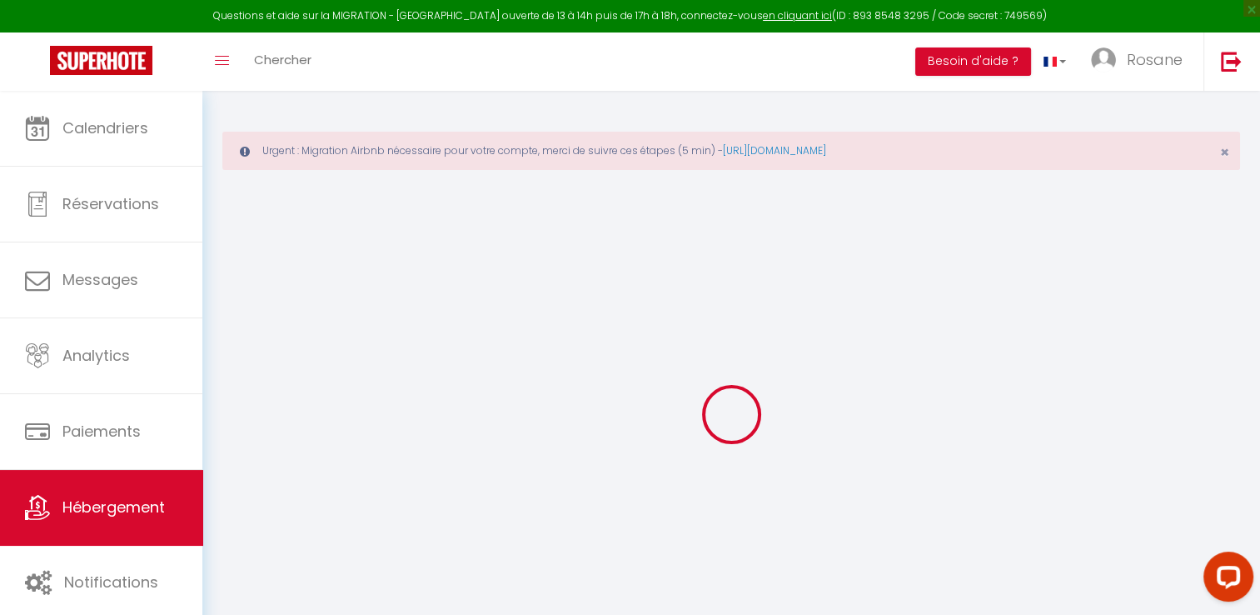
checkbox input "false"
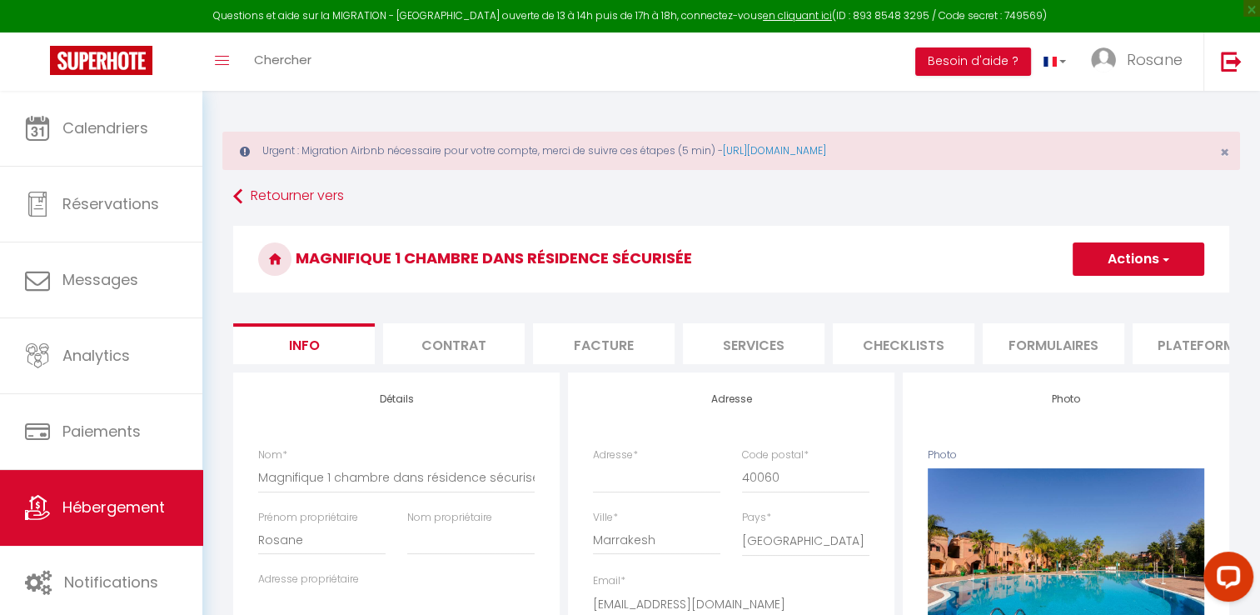
click at [1057, 362] on li "Formulaires" at bounding box center [1054, 343] width 142 height 41
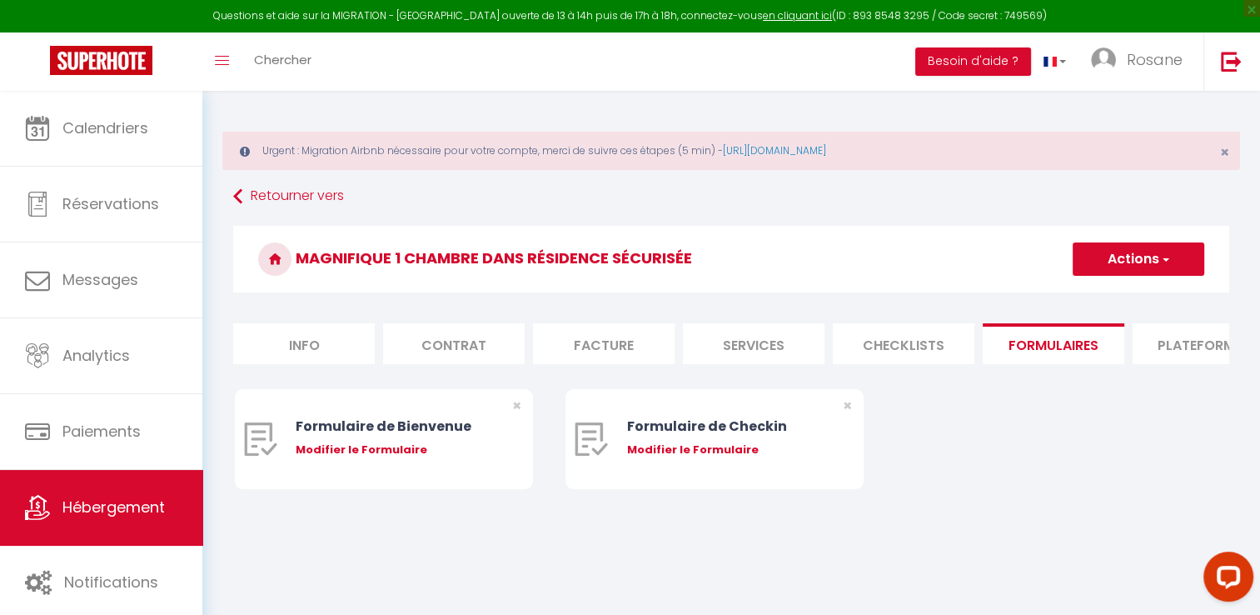
select select
click at [367, 458] on div "Modifier le Formulaire" at bounding box center [396, 449] width 200 height 17
type input "Formulaire de Bienvenue"
type input "Afin de préparer au mieux votre arrivée et recevoir votre Guide de Bienvenue, j…"
select select "[object Object]"
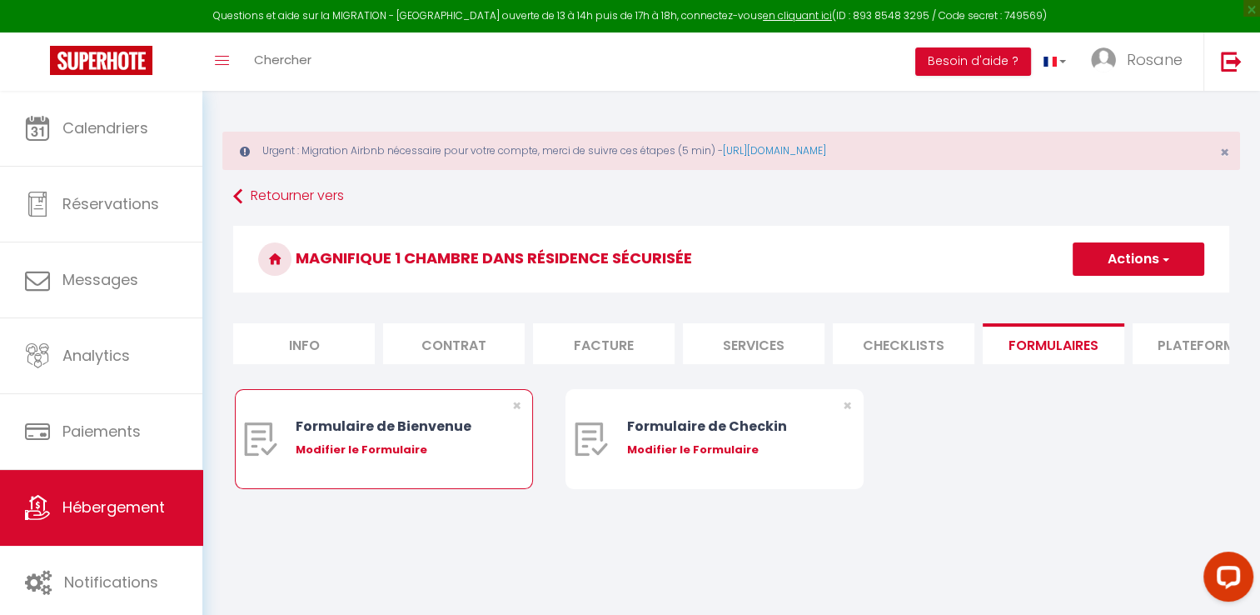
radio input "true"
type input "[URL][DOMAIN_NAME]"
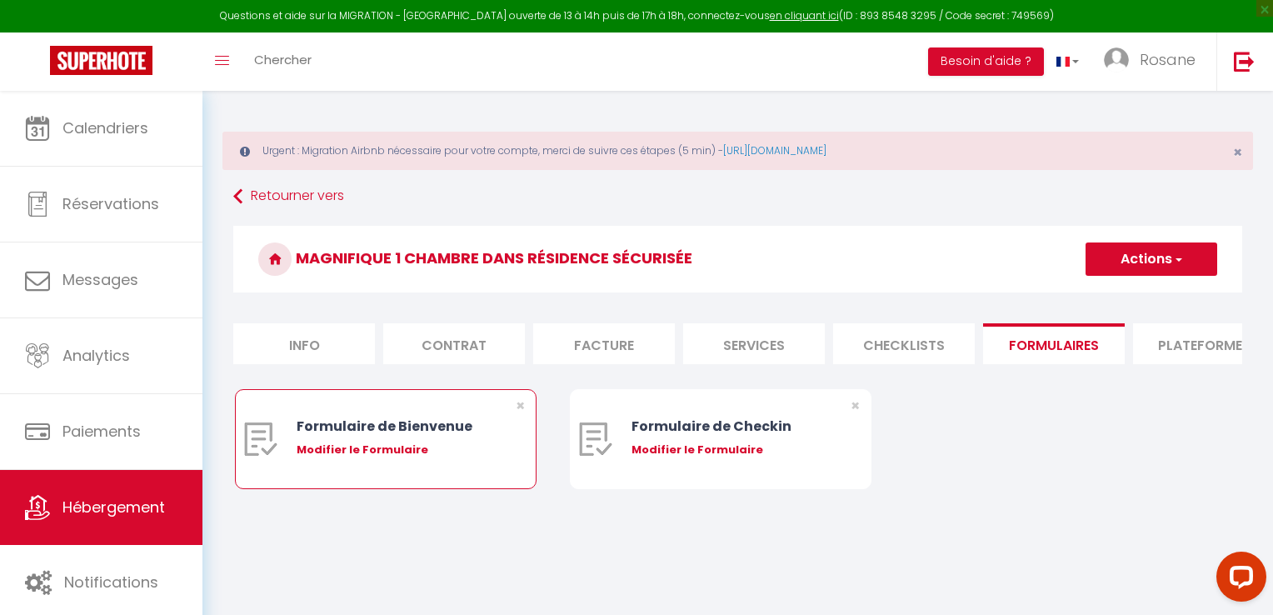
select select
